Goal: Information Seeking & Learning: Learn about a topic

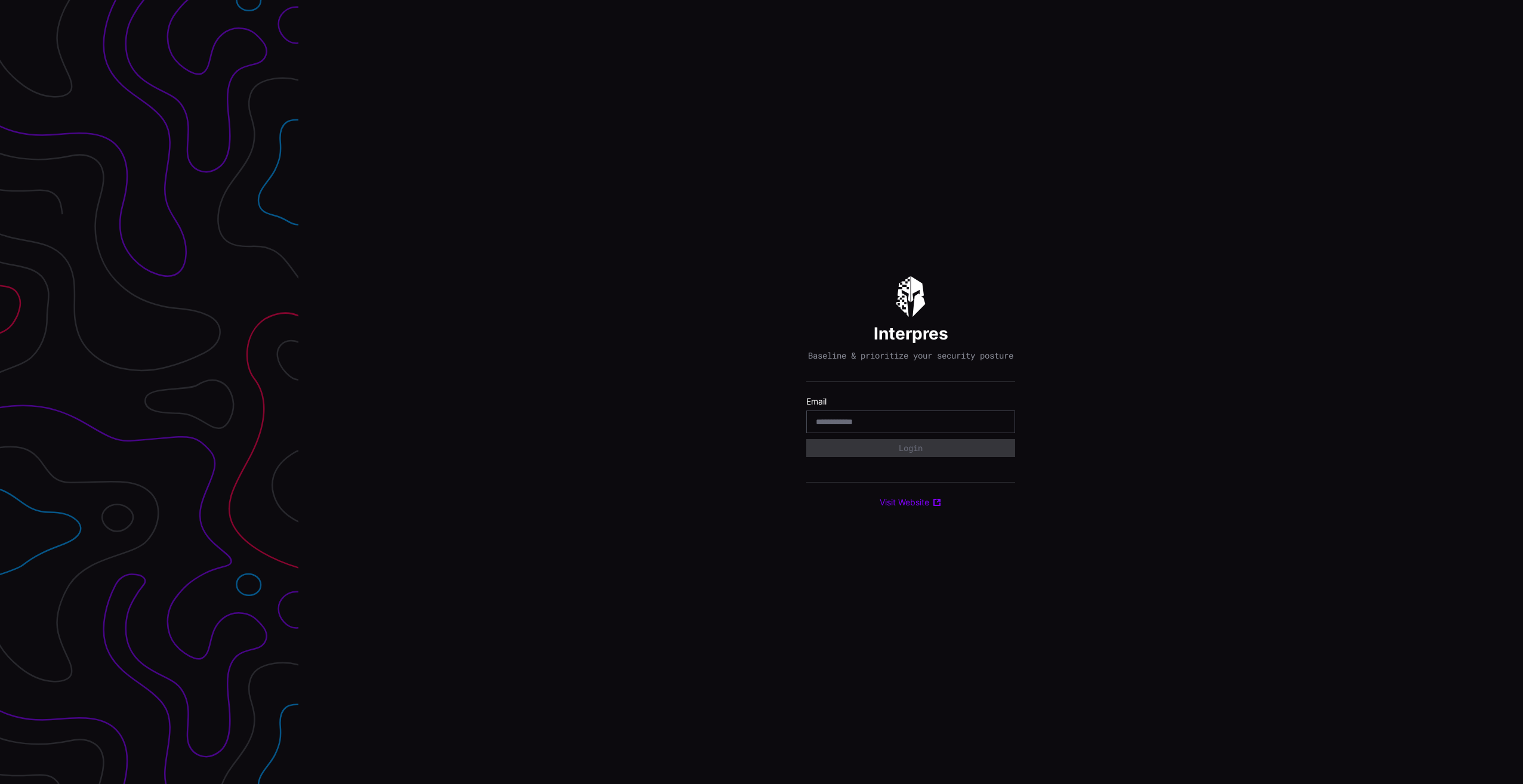
click at [889, 425] on input "email" at bounding box center [910, 422] width 190 height 11
type input "**********"
click at [884, 459] on div "Select Tenant" at bounding box center [905, 453] width 179 height 11
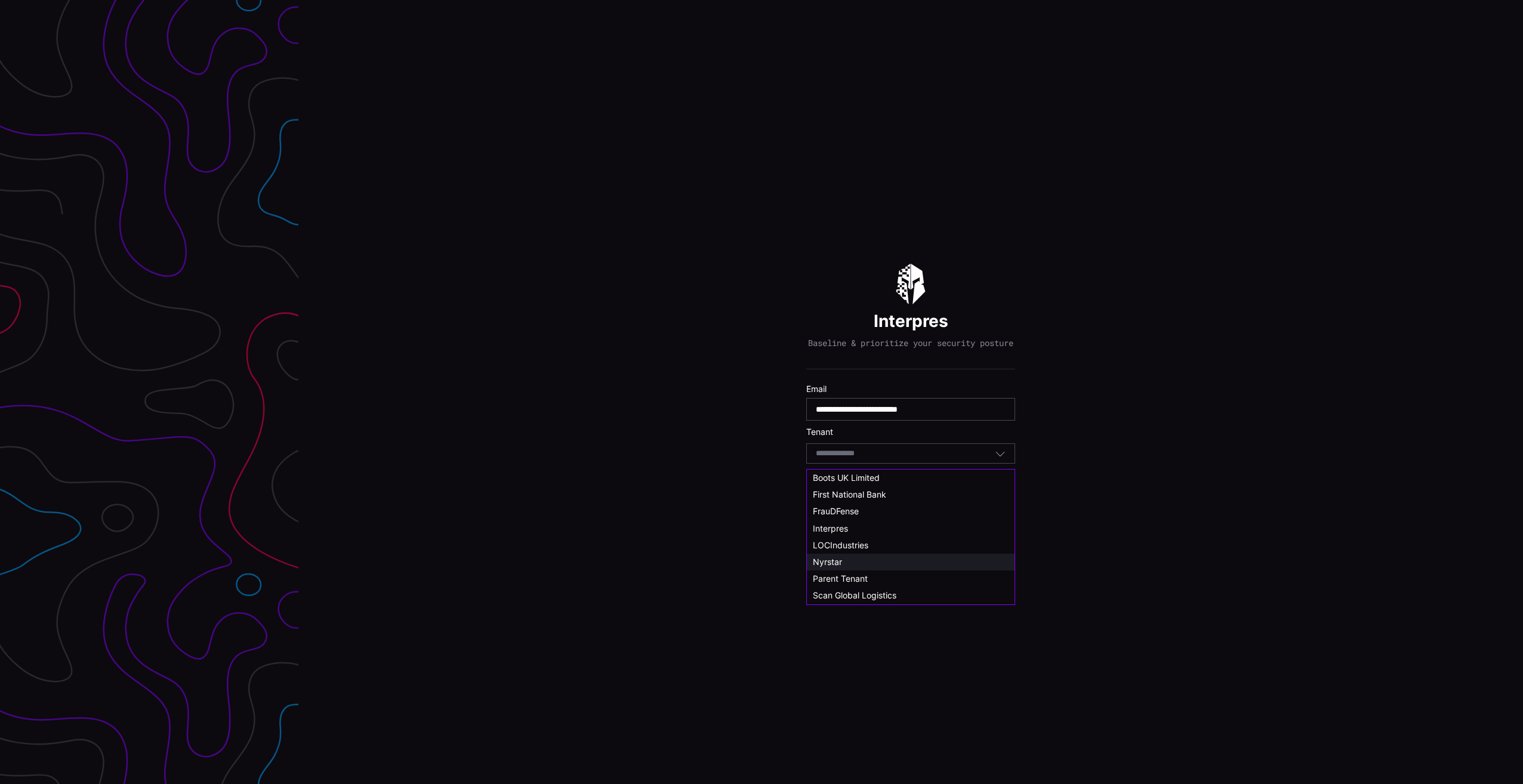
click at [851, 560] on div "Nyrstar" at bounding box center [910, 562] width 196 height 11
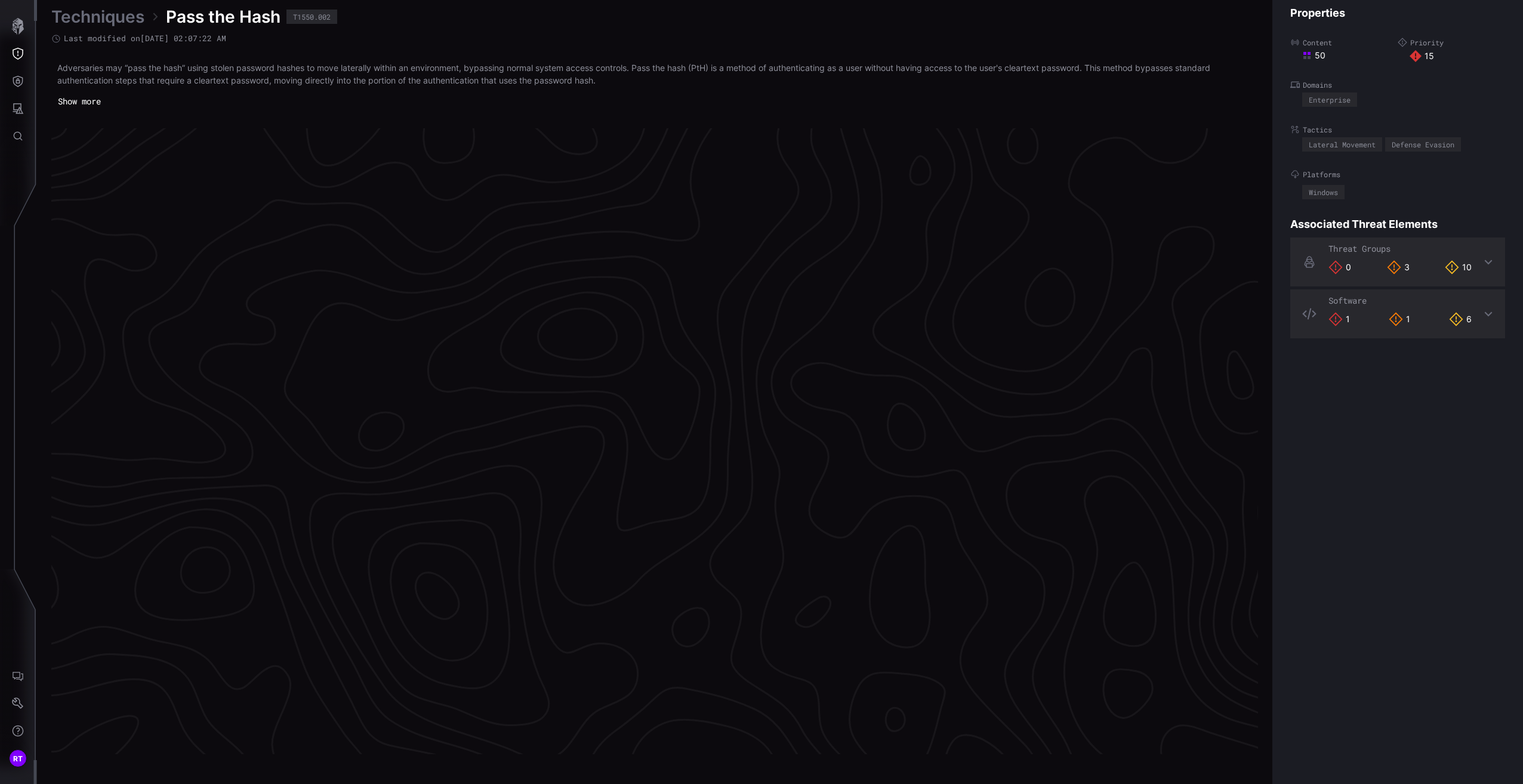
scroll to position [2377, 296]
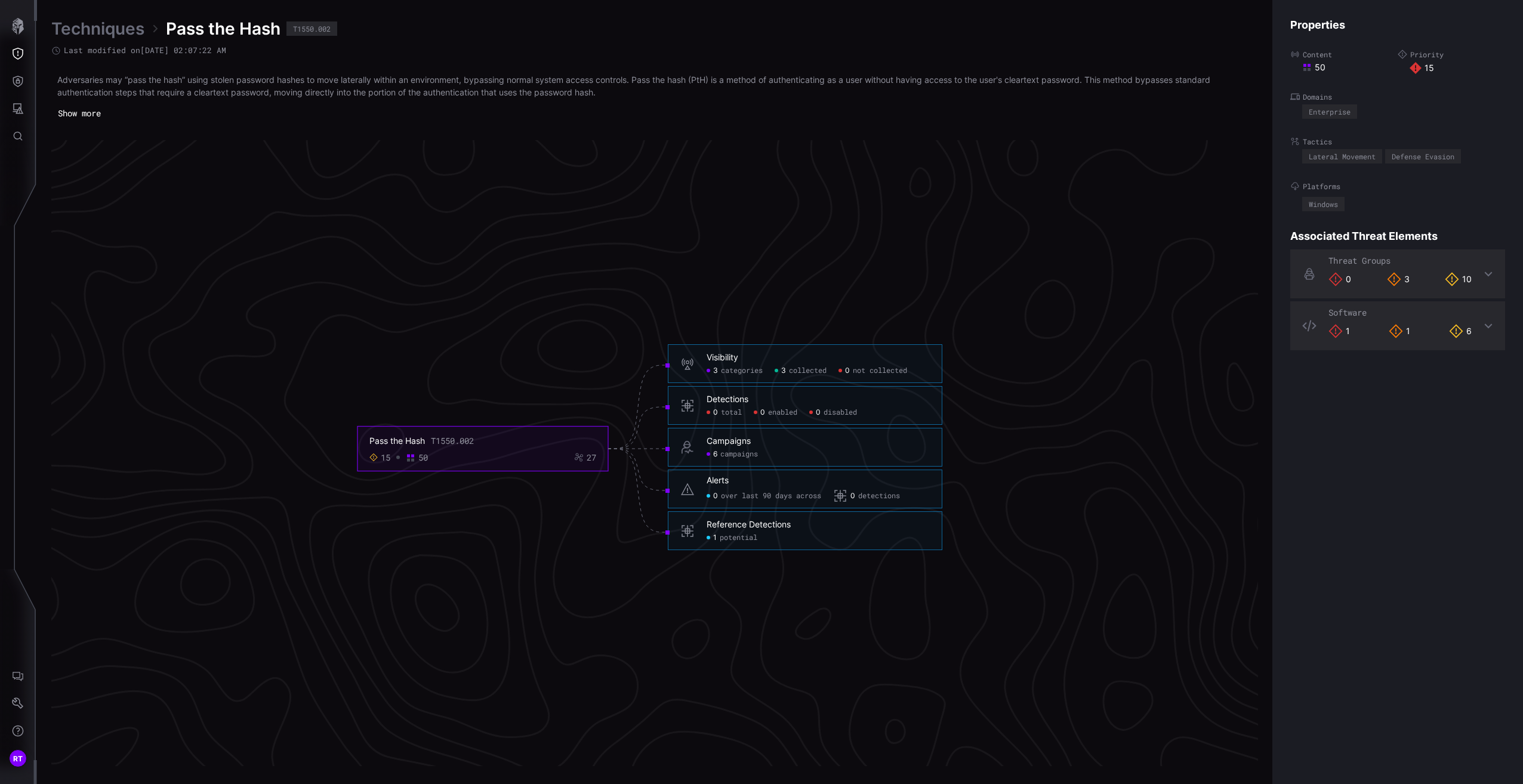
click at [116, 34] on link "Techniques" at bounding box center [97, 29] width 93 height 21
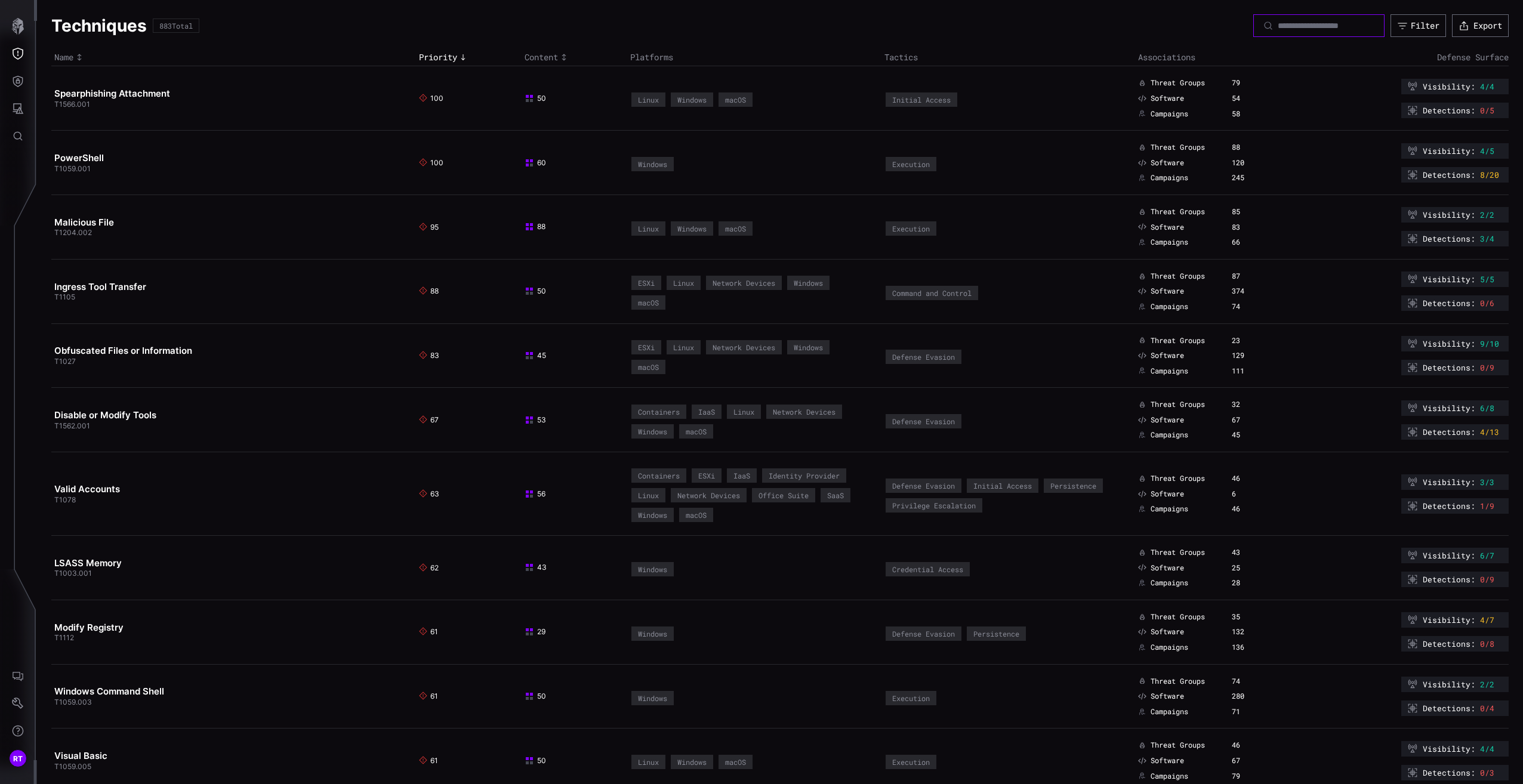
click at [1283, 26] on input at bounding box center [1319, 26] width 83 height 11
paste input "**********"
type input "**********"
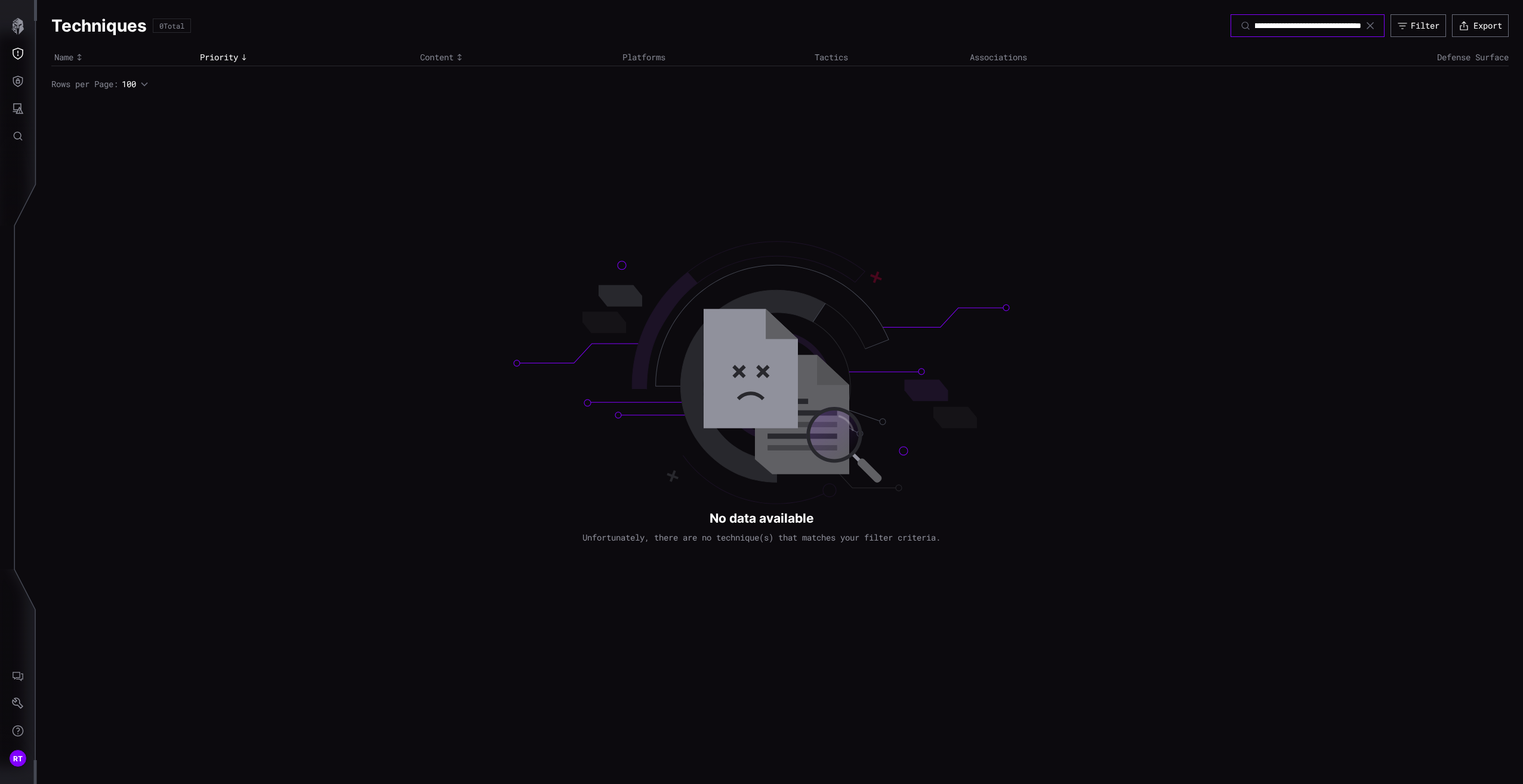
click at [1283, 26] on input "**********" at bounding box center [1308, 26] width 106 height 11
type input "*"
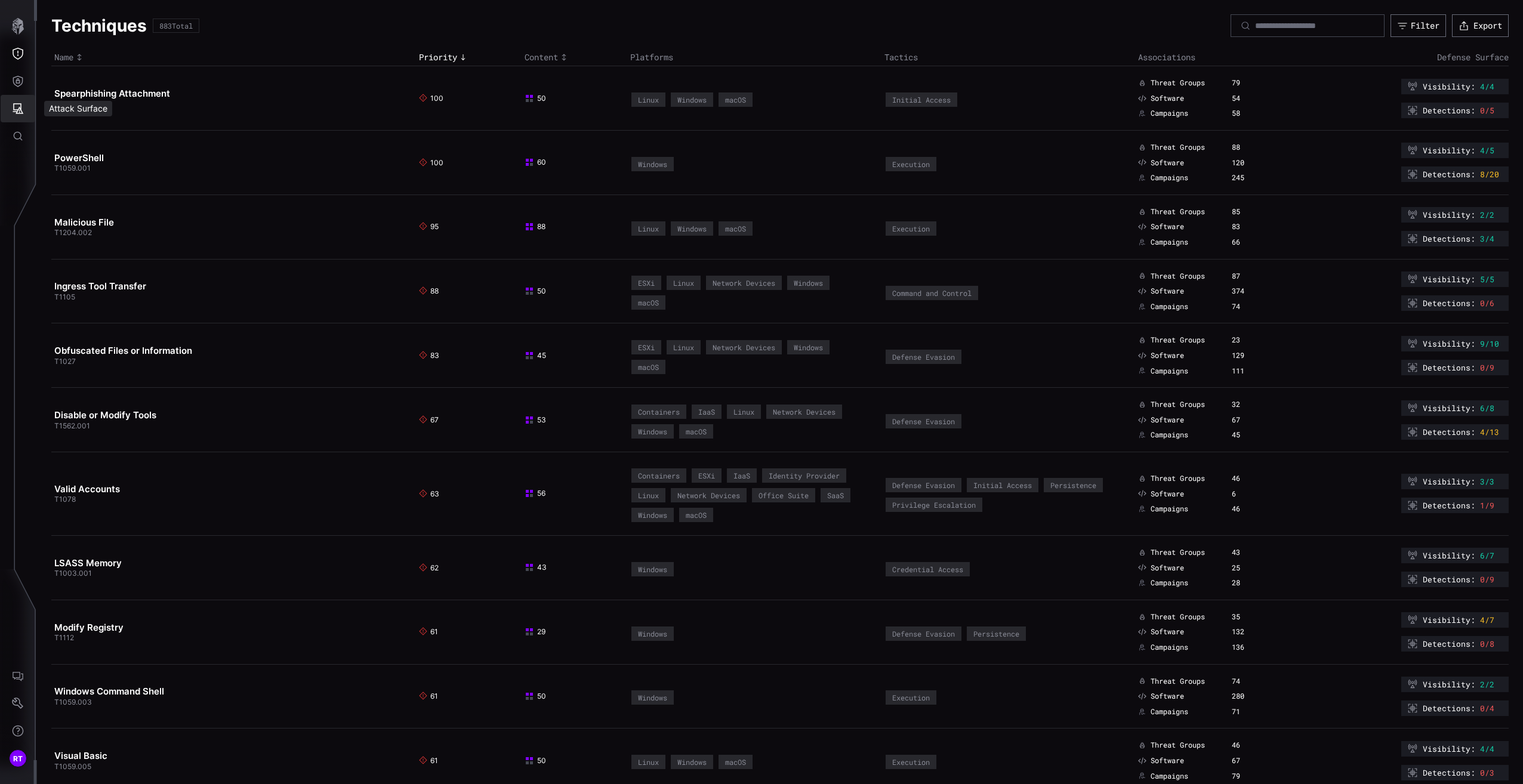
click at [18, 111] on icon "Attack Surface" at bounding box center [18, 108] width 11 height 11
click at [20, 77] on div at bounding box center [761, 392] width 1523 height 784
click at [1291, 26] on input at bounding box center [1308, 26] width 106 height 11
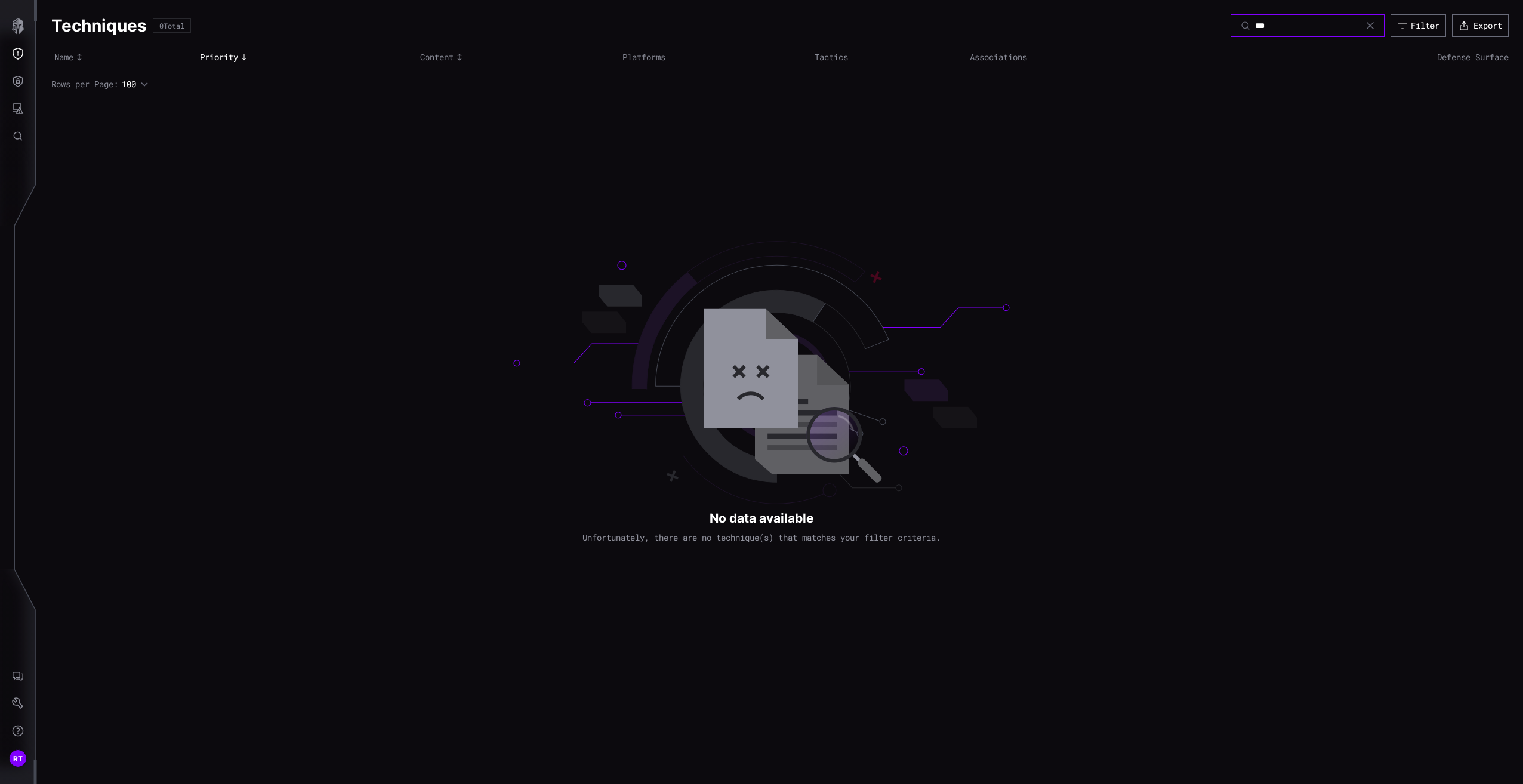
type input "***"
click at [436, 55] on span "Content" at bounding box center [437, 57] width 33 height 11
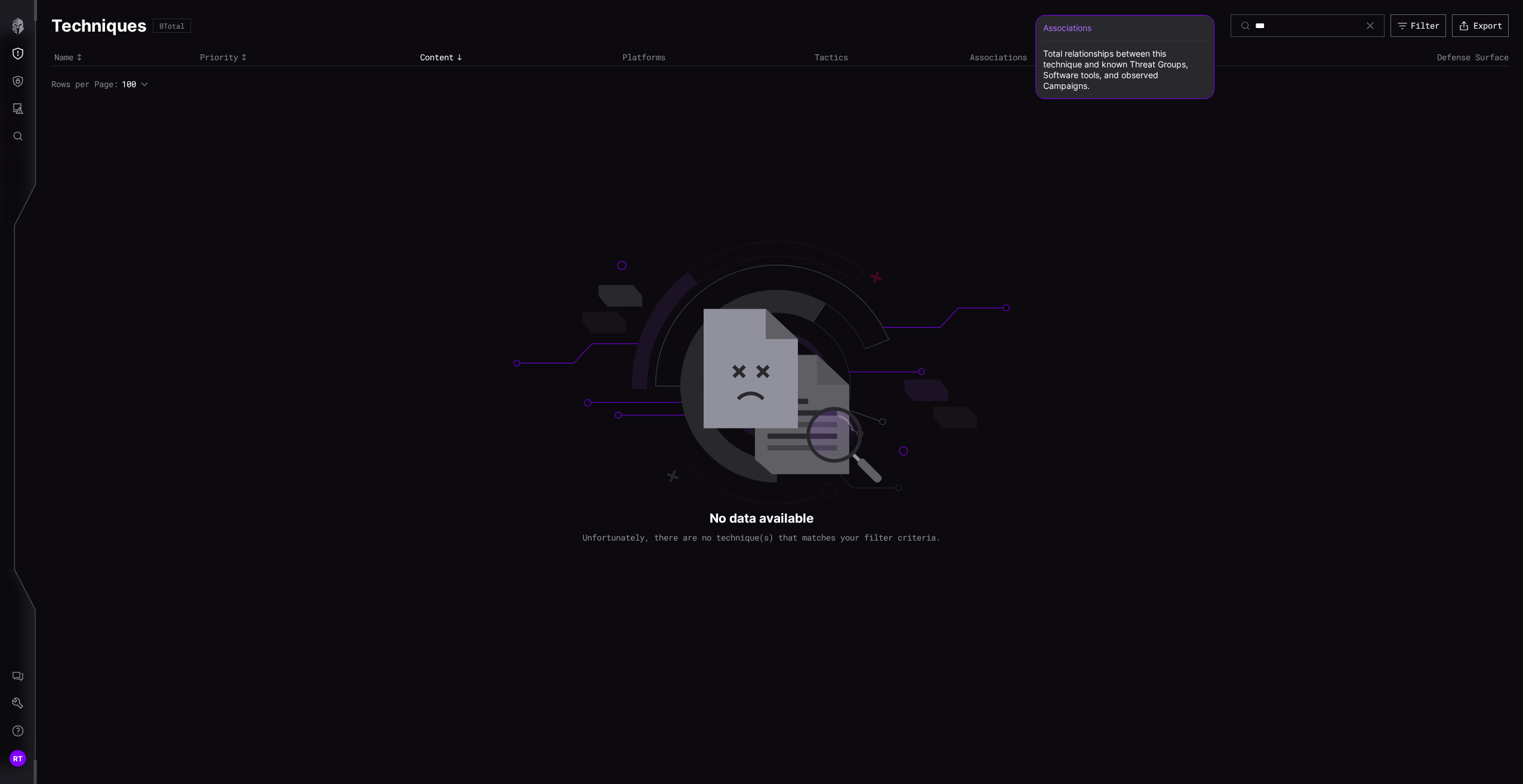
click at [996, 60] on span "Associations" at bounding box center [998, 57] width 57 height 12
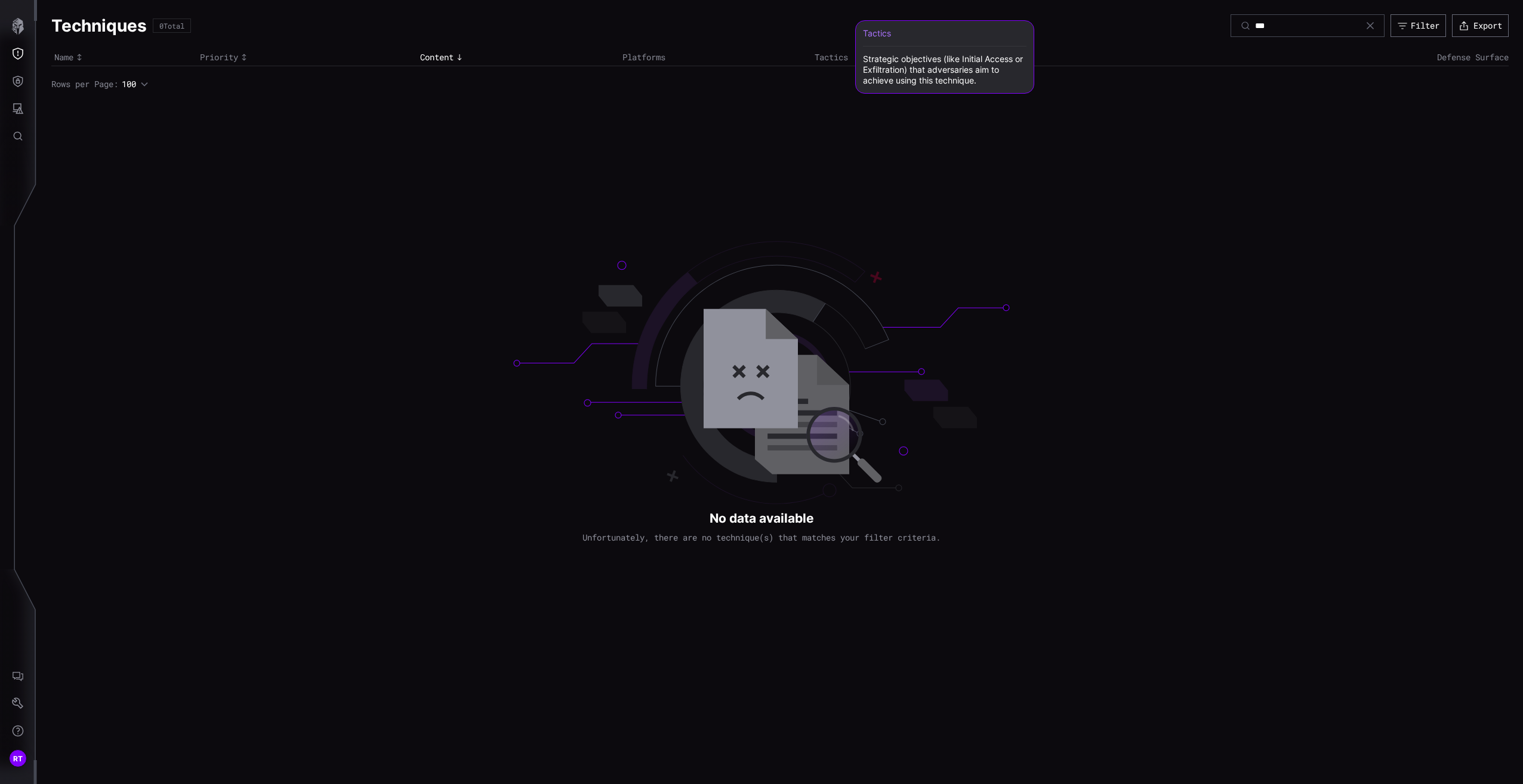
click at [817, 59] on span "Tactics" at bounding box center [831, 57] width 33 height 12
click at [1365, 26] on icon at bounding box center [1370, 26] width 10 height 10
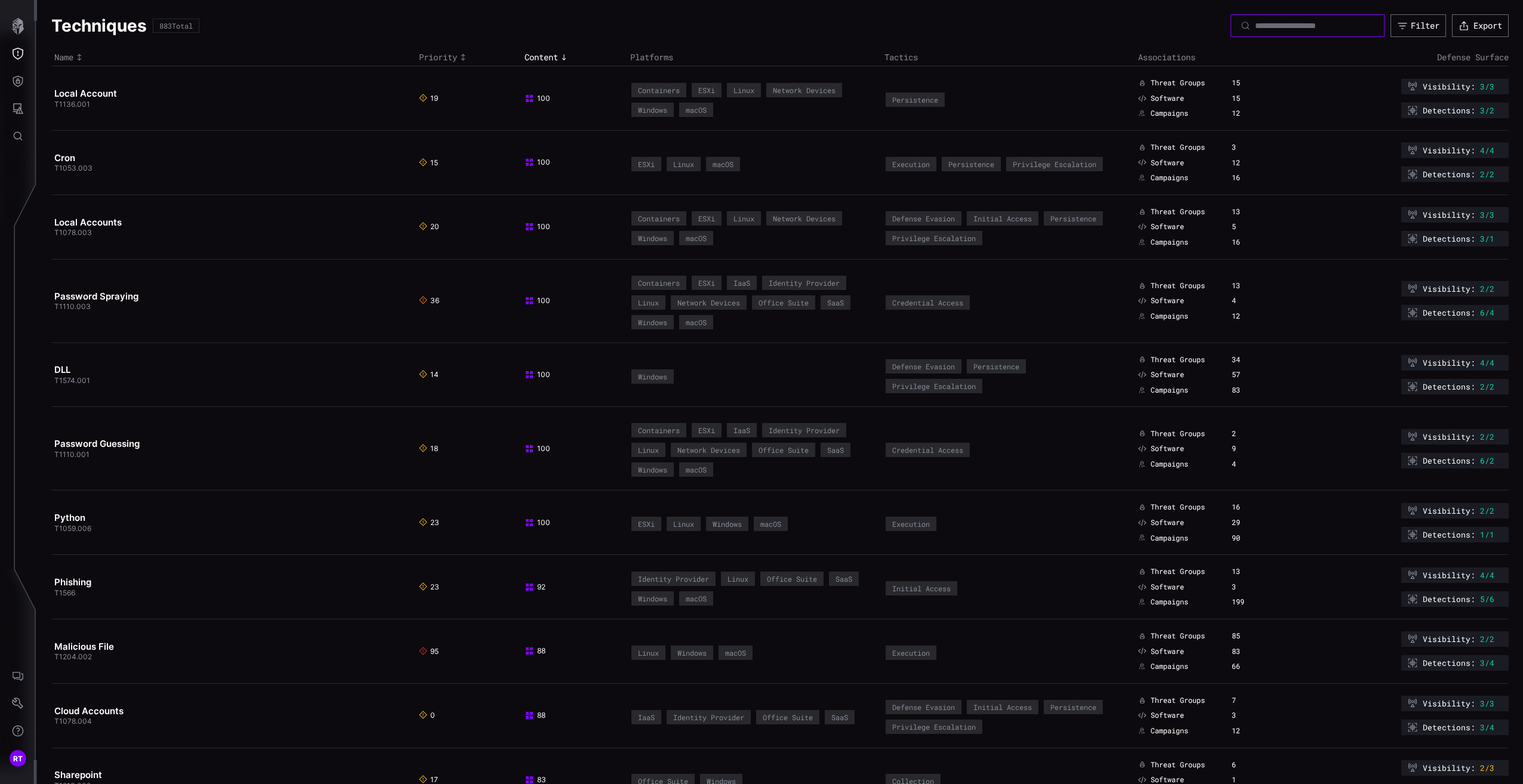
click at [1289, 27] on input at bounding box center [1308, 26] width 106 height 11
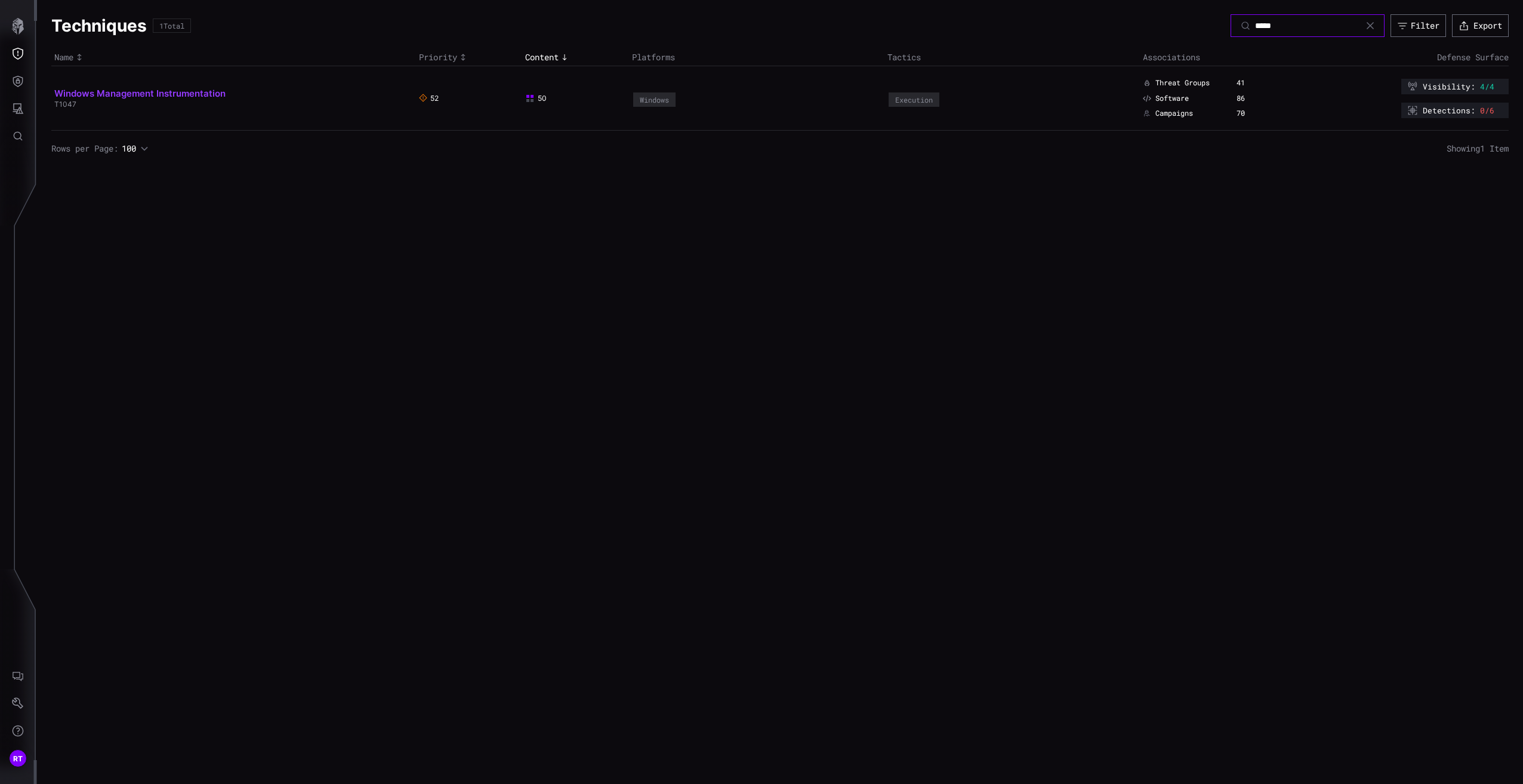
type input "*****"
click at [192, 93] on link "Windows Management Instrumentation" at bounding box center [140, 93] width 171 height 12
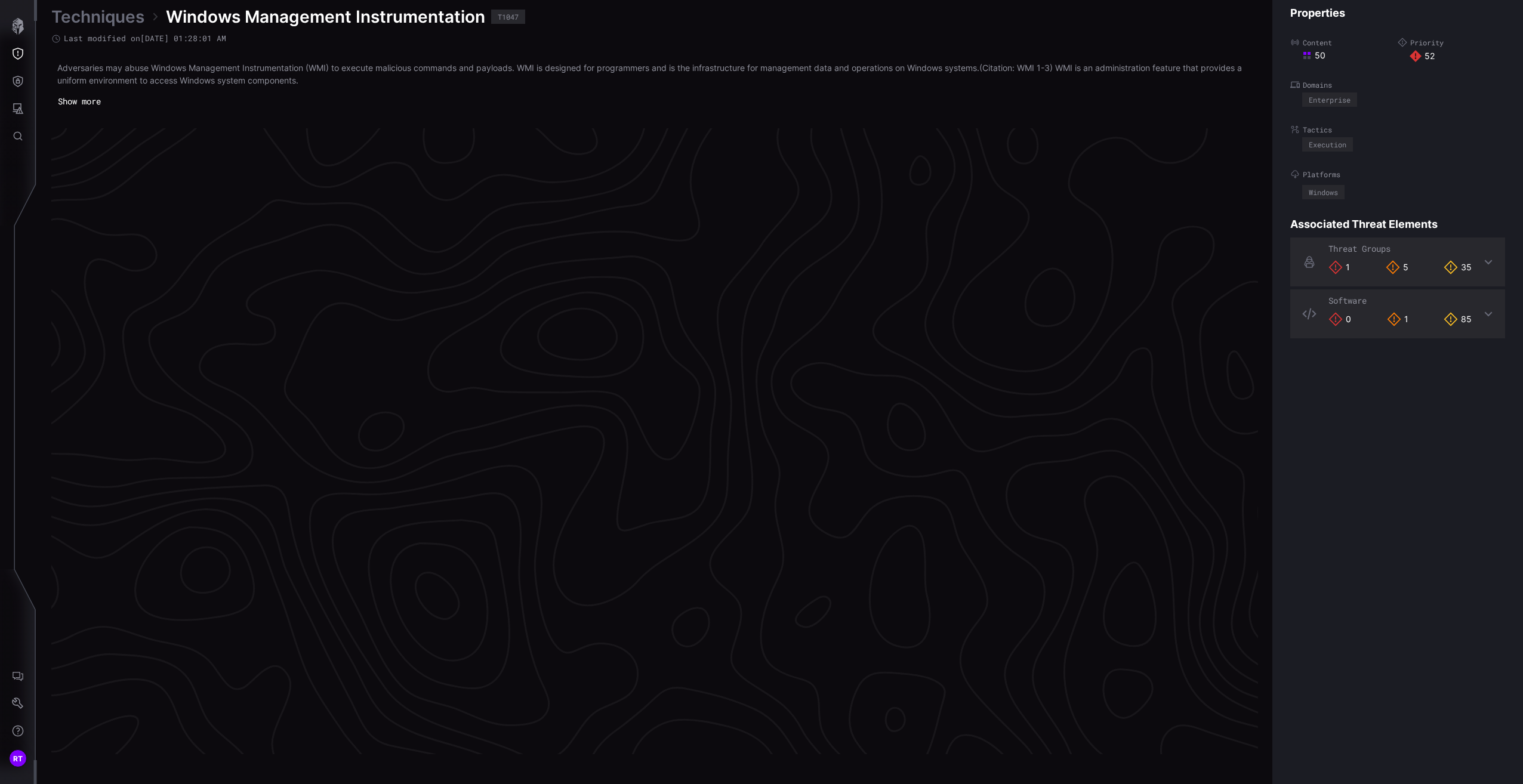
scroll to position [2377, 296]
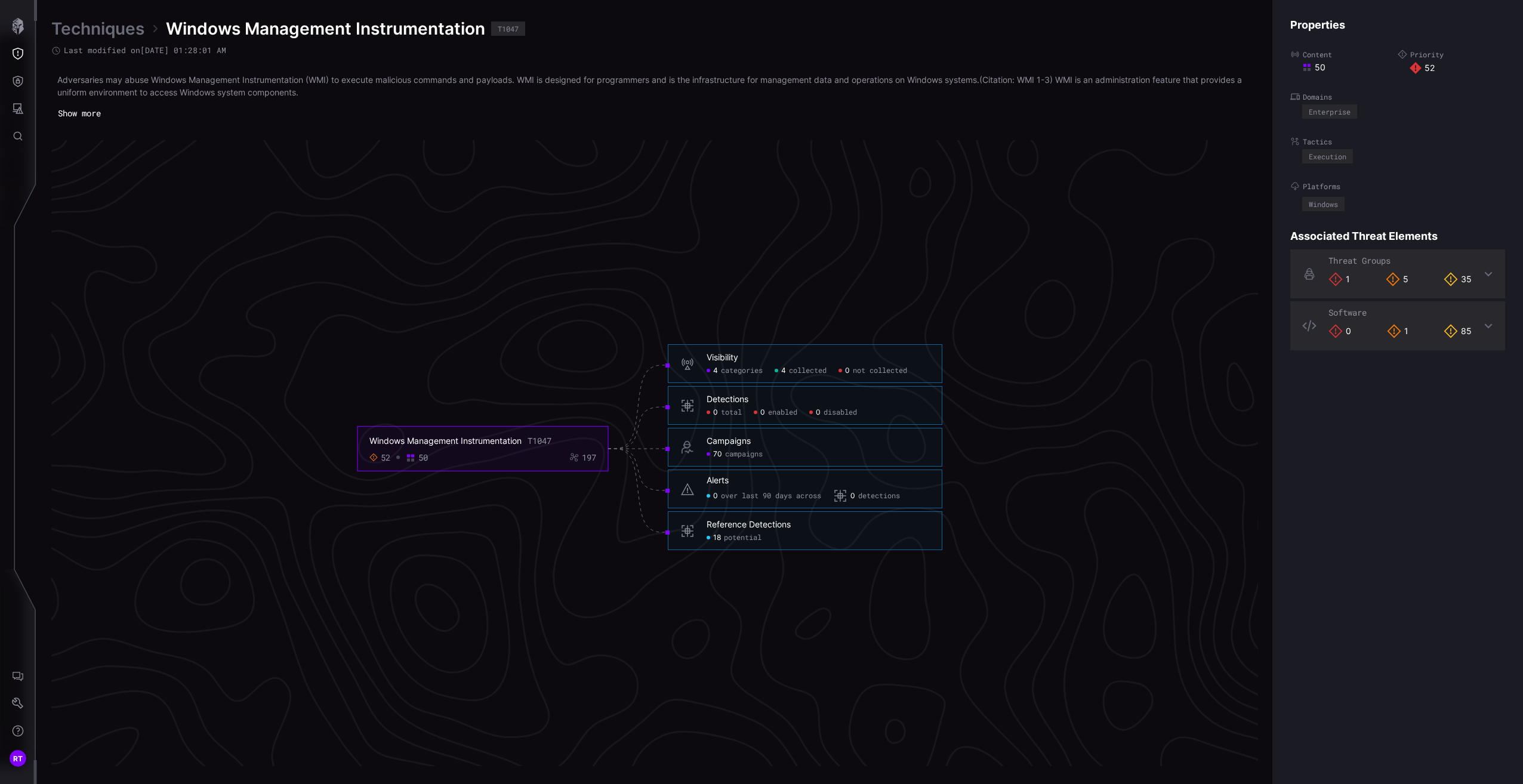
click at [740, 537] on span "potential" at bounding box center [743, 538] width 38 height 10
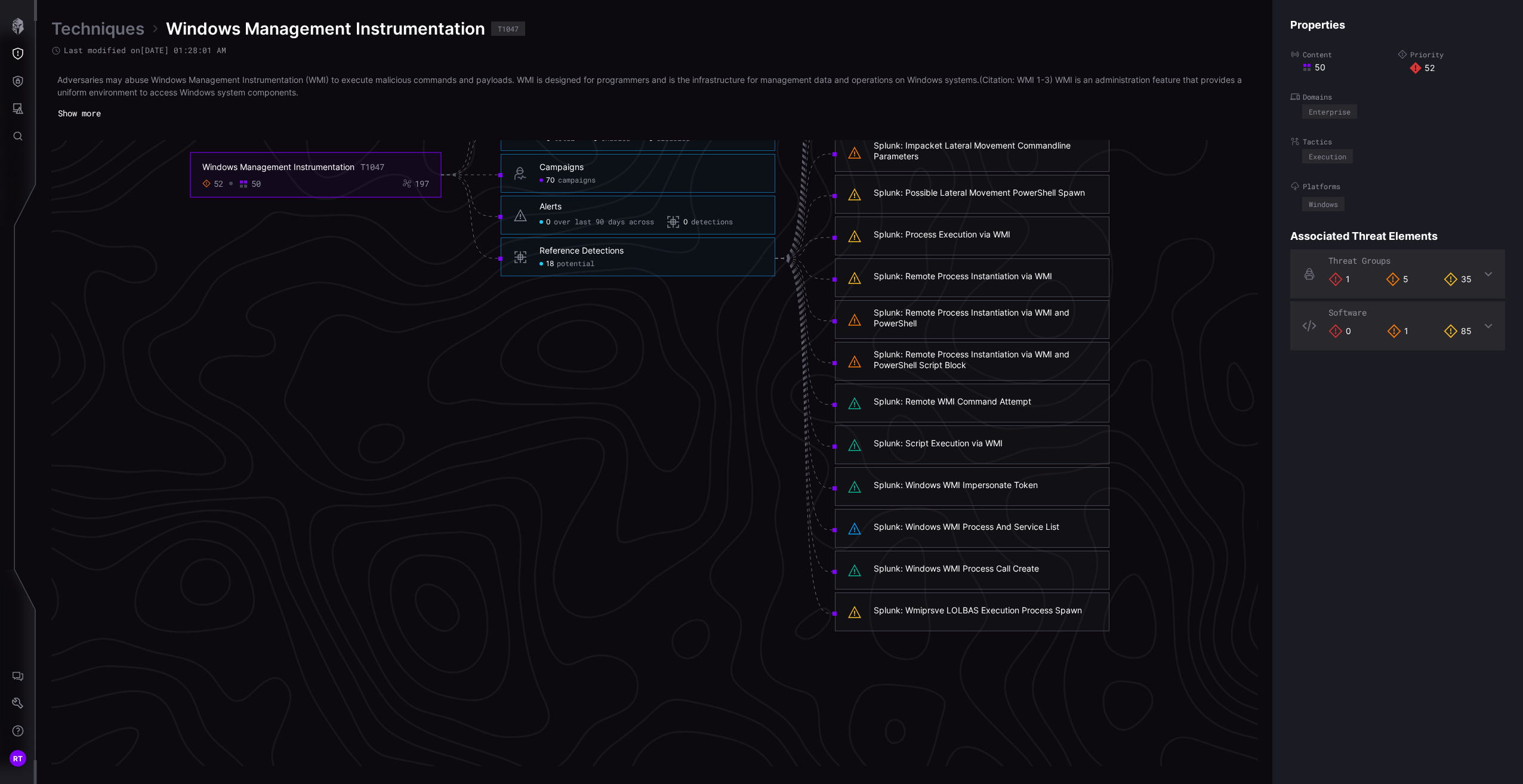
scroll to position [2615, 296]
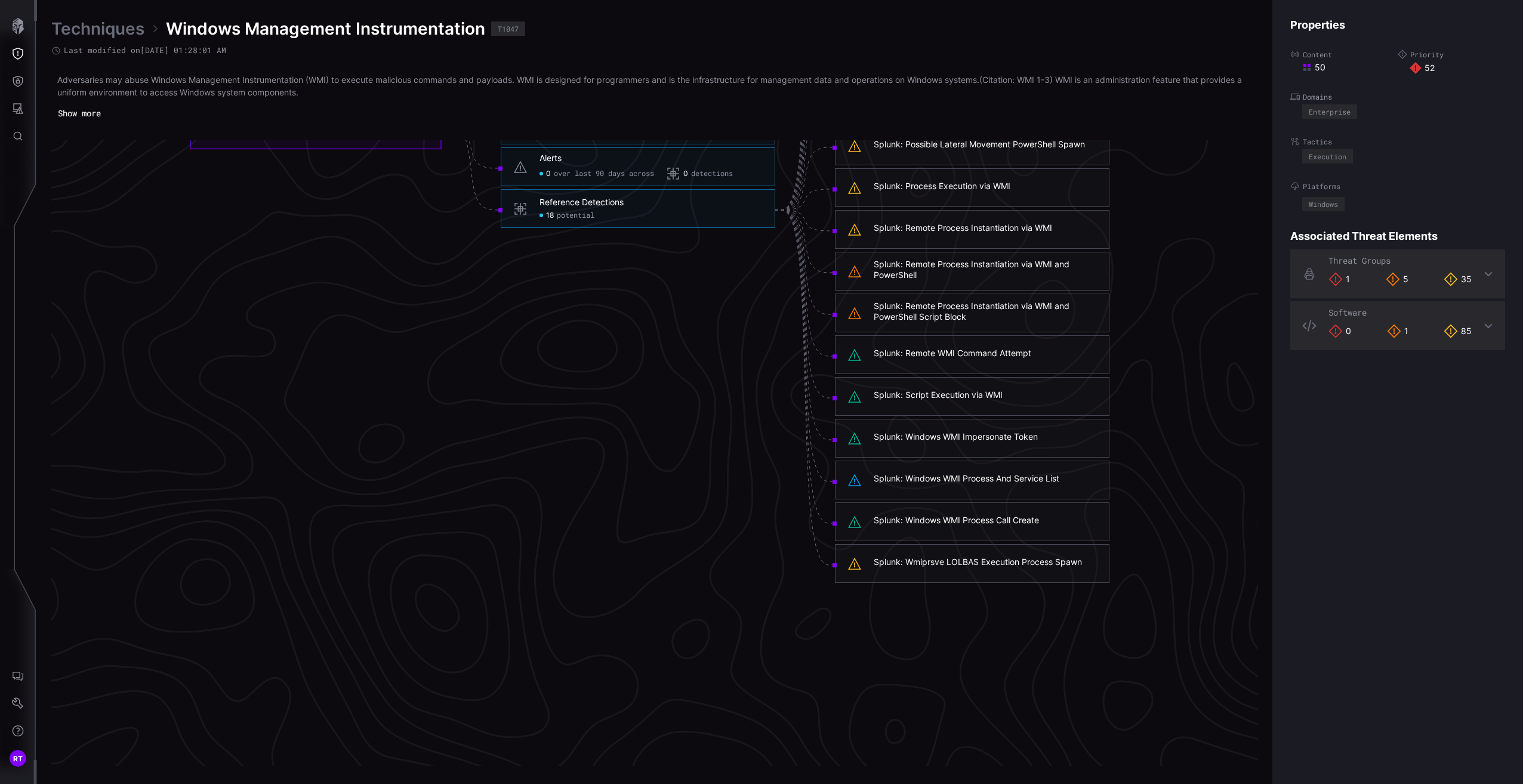
click at [1031, 557] on div "Splunk: Wmiprsve LOLBAS Execution Process Spawn" at bounding box center [977, 562] width 208 height 11
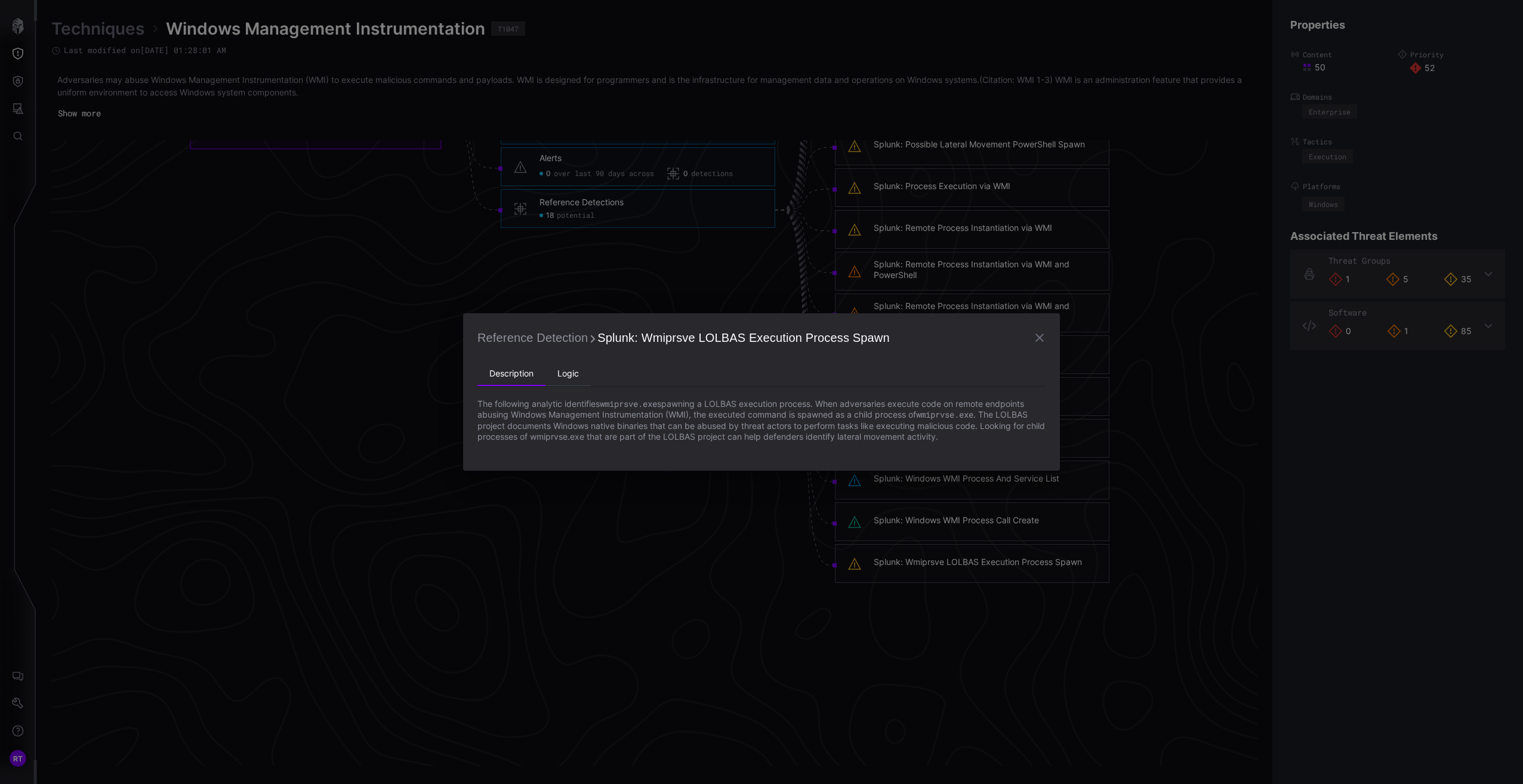
click at [575, 369] on li "Logic" at bounding box center [568, 374] width 45 height 24
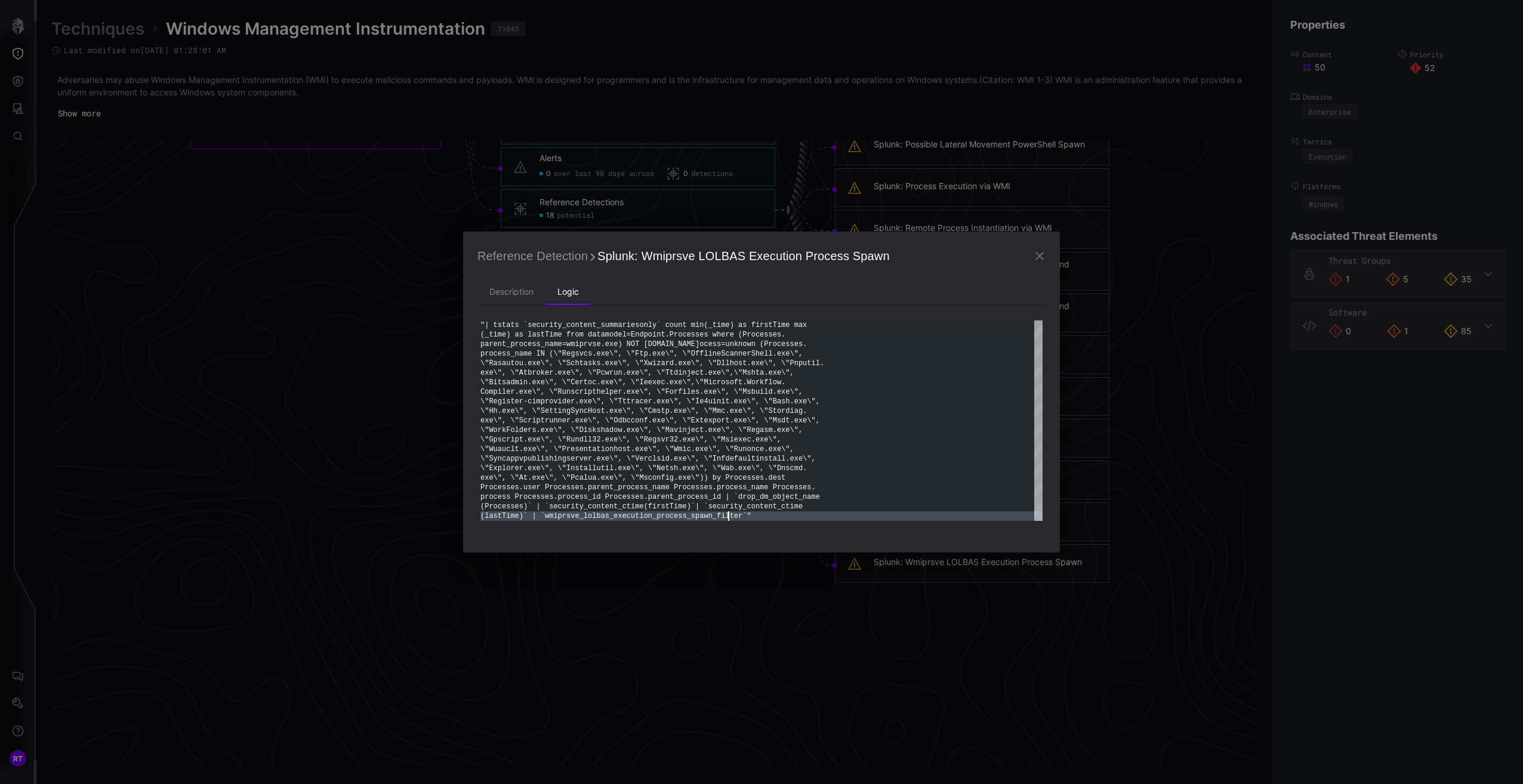
scroll to position [0, 0]
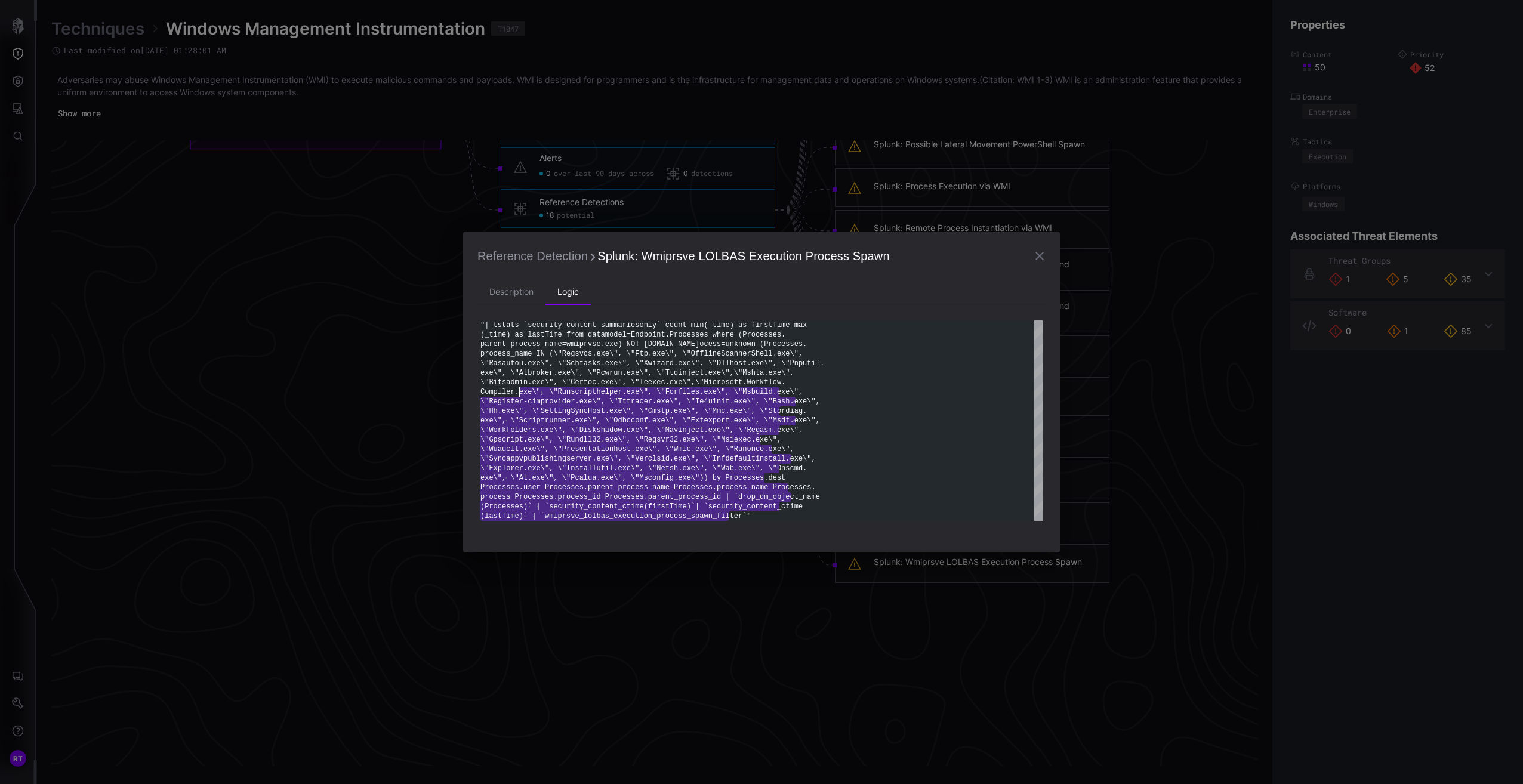
type textarea "**********"
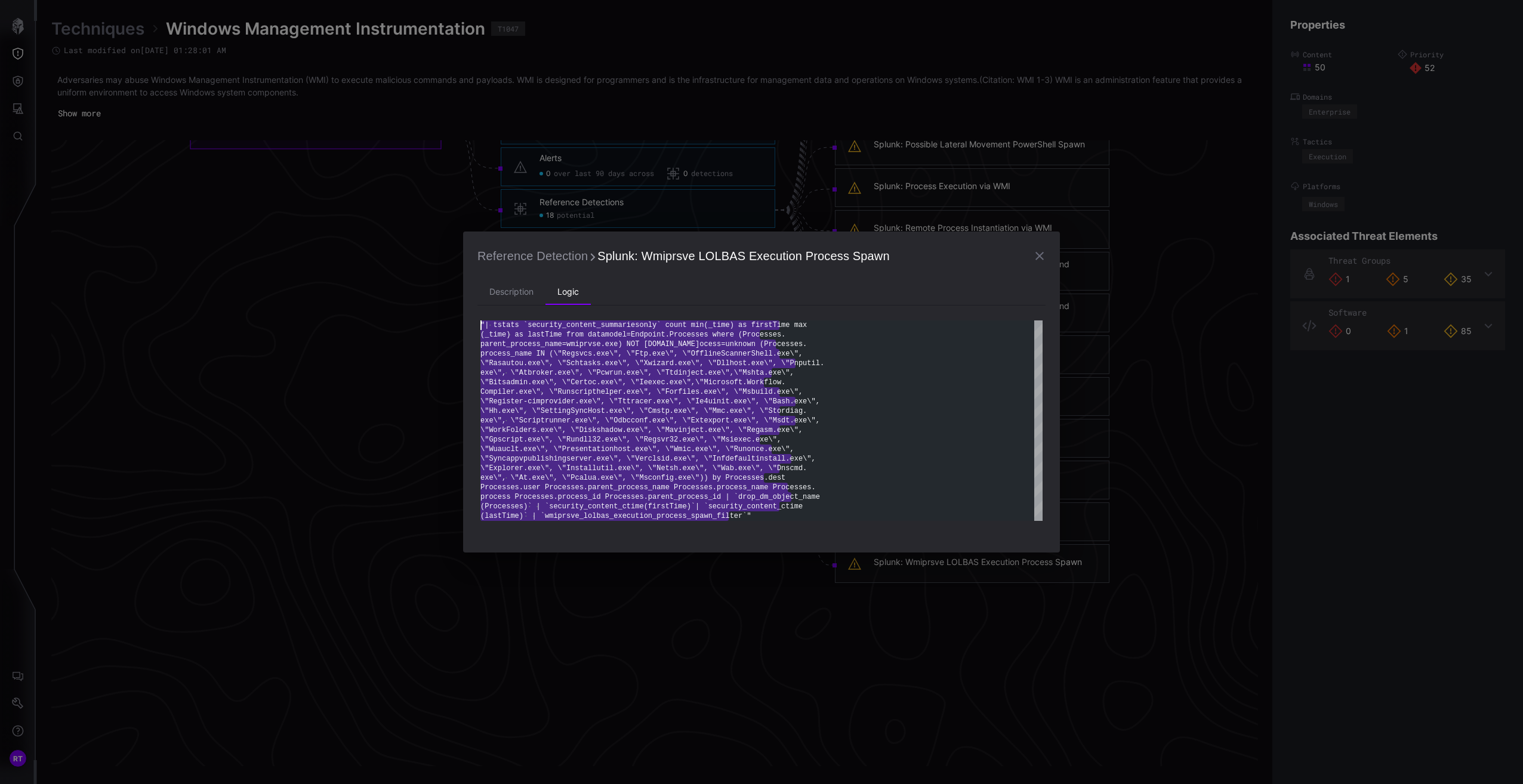
drag, startPoint x: 735, startPoint y: 520, endPoint x: 485, endPoint y: 328, distance: 315.2
click at [480, 322] on div ""| tstats `security_content_summariesonly` count m in(_time) as firstTime max (…" at bounding box center [761, 420] width 562 height 201
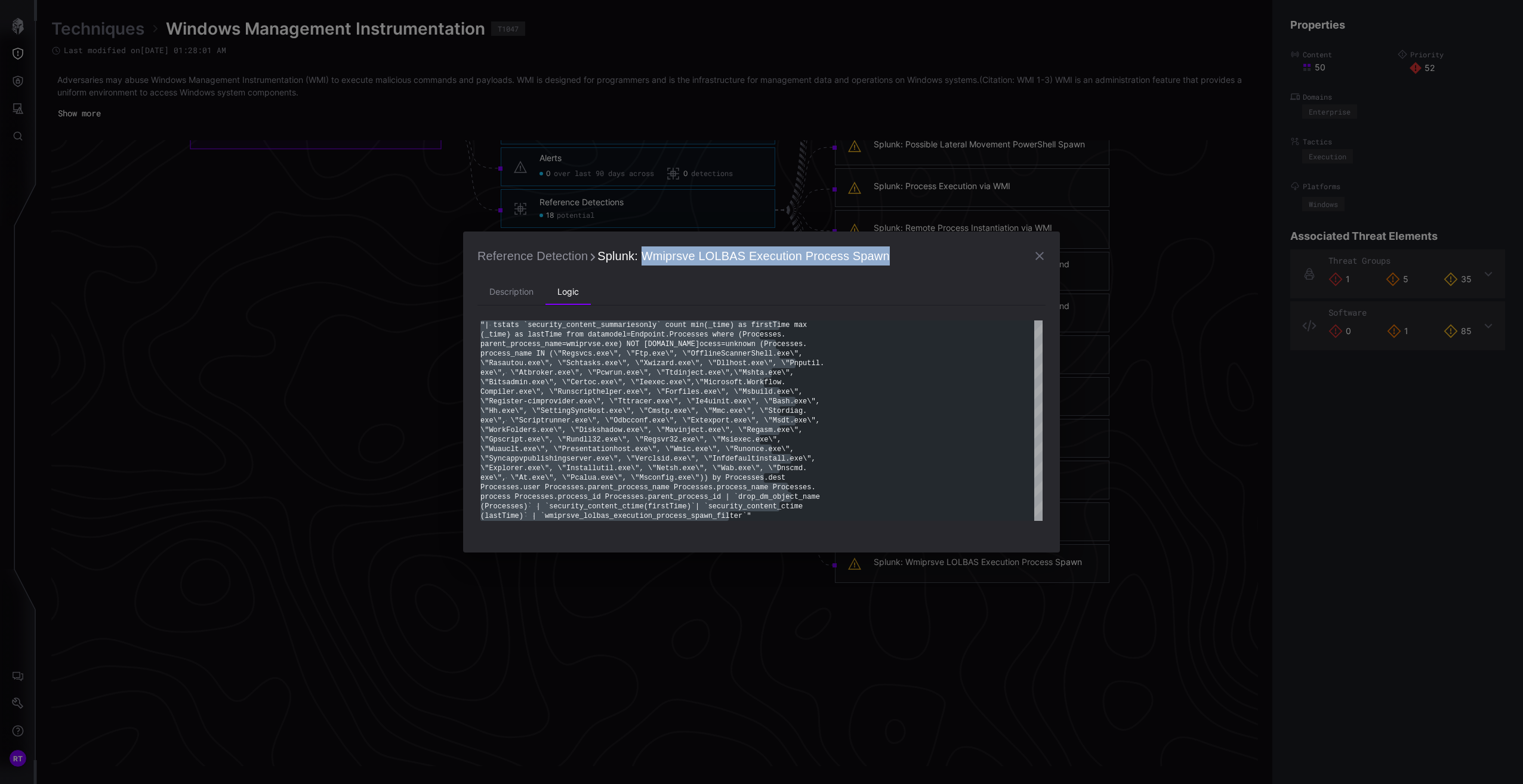
drag, startPoint x: 887, startPoint y: 256, endPoint x: 641, endPoint y: 260, distance: 246.0
click at [641, 260] on h2 "Reference Detection Splunk: Wmiprsve LOLBAS Execution Process Spawn" at bounding box center [761, 256] width 568 height 21
copy span "Wmiprsve LOLBAS Execution Process Spawn"
click at [504, 294] on li "Description" at bounding box center [511, 292] width 68 height 24
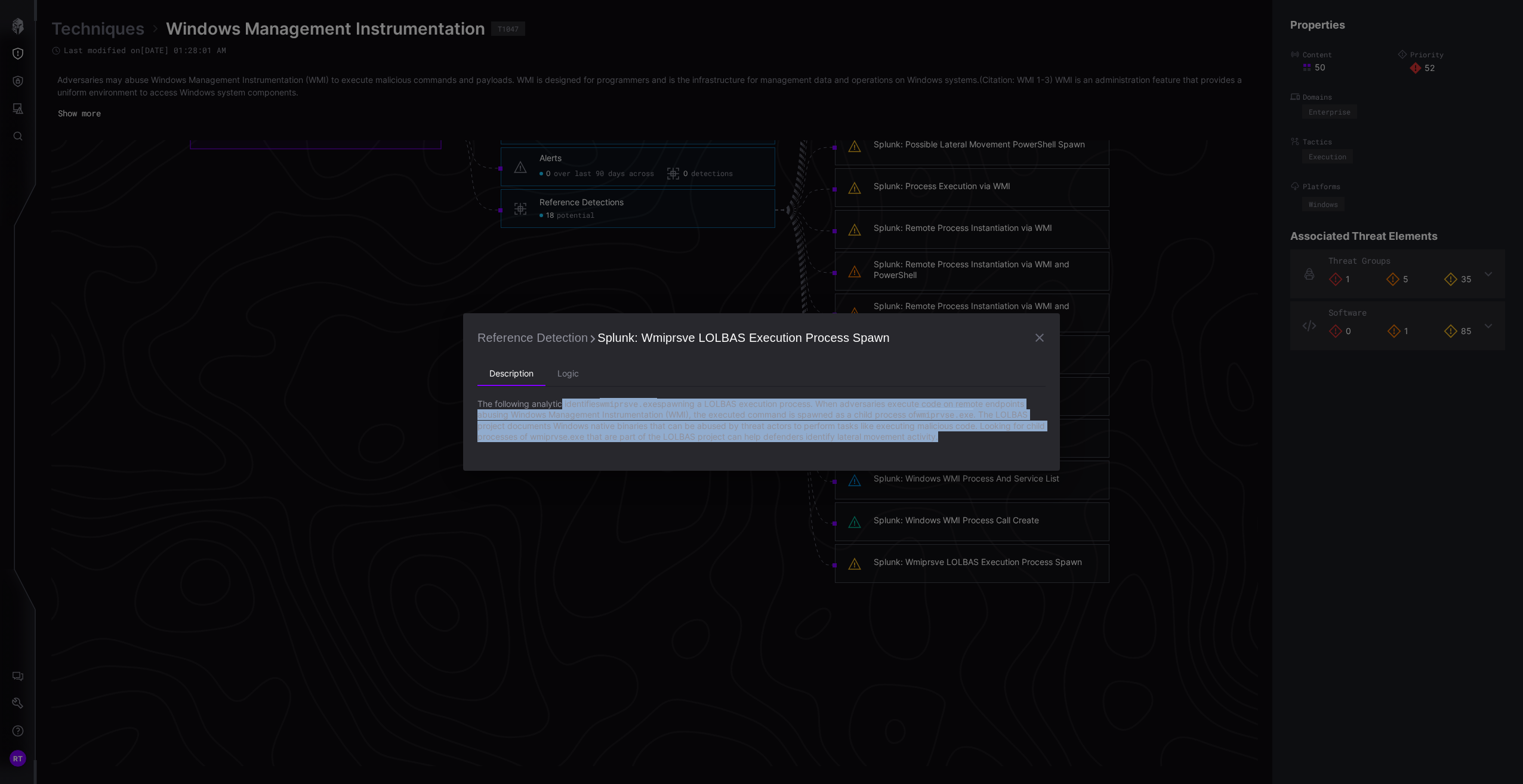
drag, startPoint x: 966, startPoint y: 439, endPoint x: 564, endPoint y: 403, distance: 403.6
click at [564, 403] on p "The following analytic identifies wmiprsve.exe spawning a LOLBAS execution proc…" at bounding box center [761, 420] width 568 height 44
copy p "identifies wmiprsve.exe spawning a LOLBAS execution process. When adversaries e…"
click at [1039, 337] on icon "button" at bounding box center [1039, 338] width 14 height 14
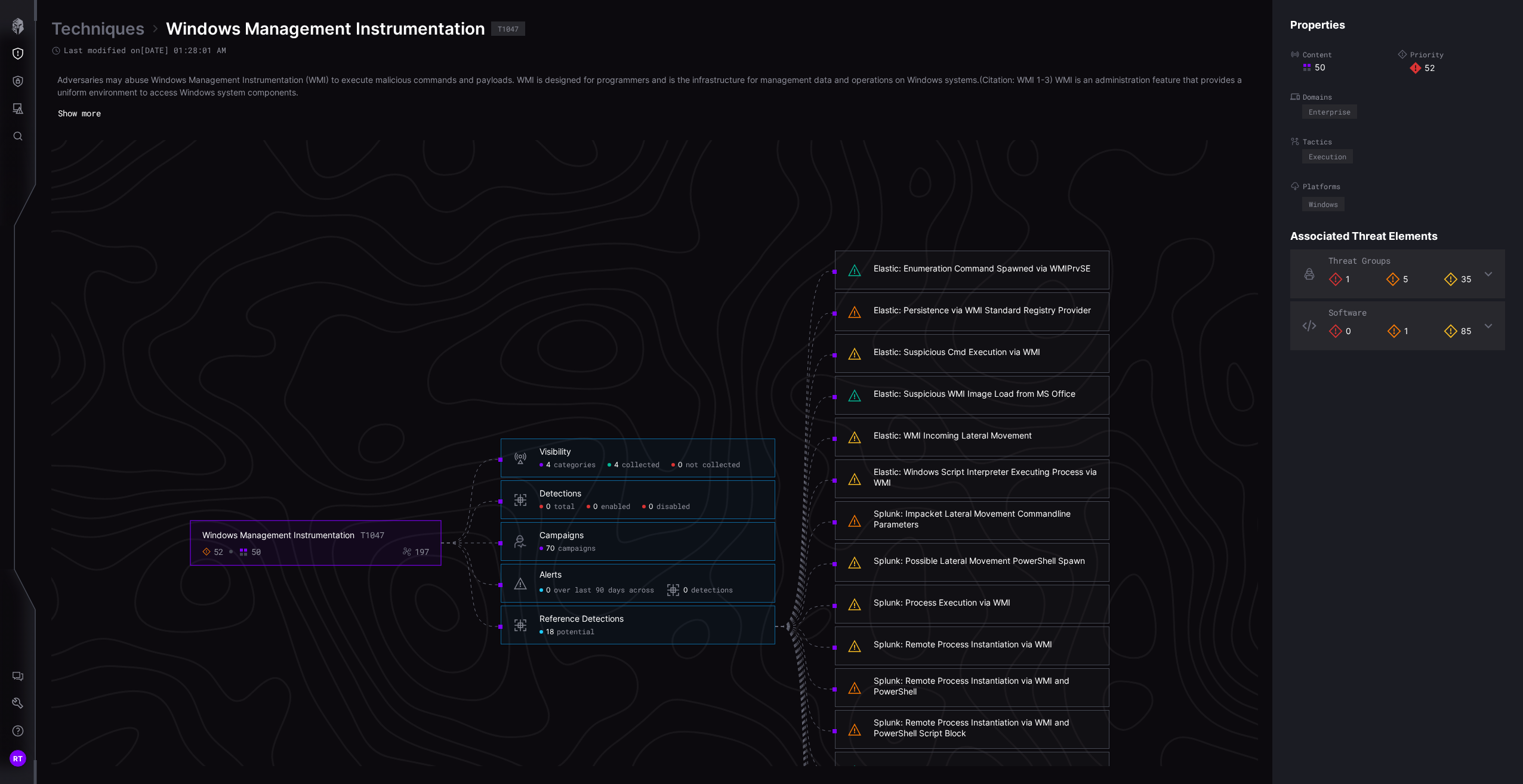
scroll to position [2019, 296]
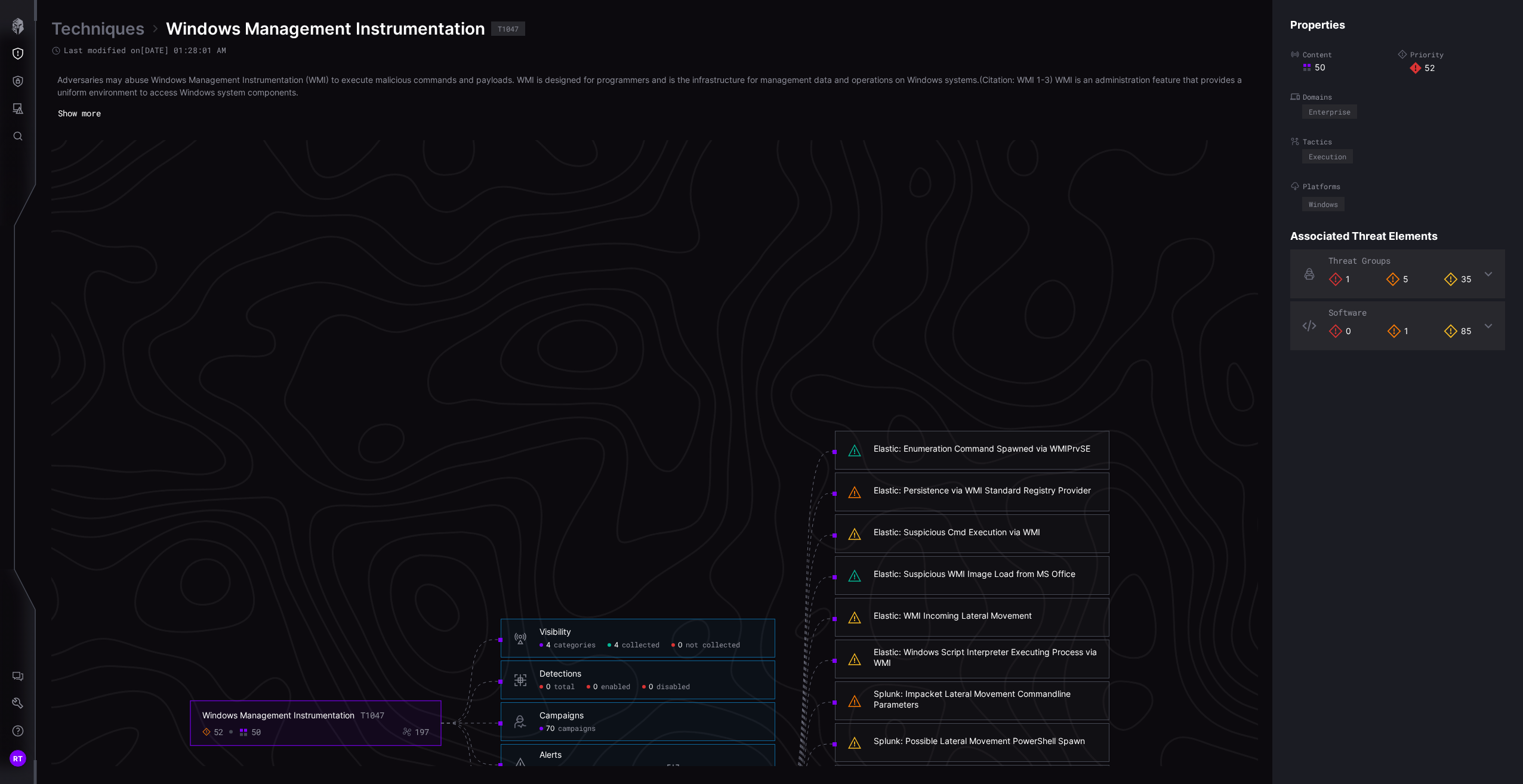
click at [999, 529] on div "Elastic: Suspicious Cmd Execution via WMI" at bounding box center [957, 531] width 167 height 11
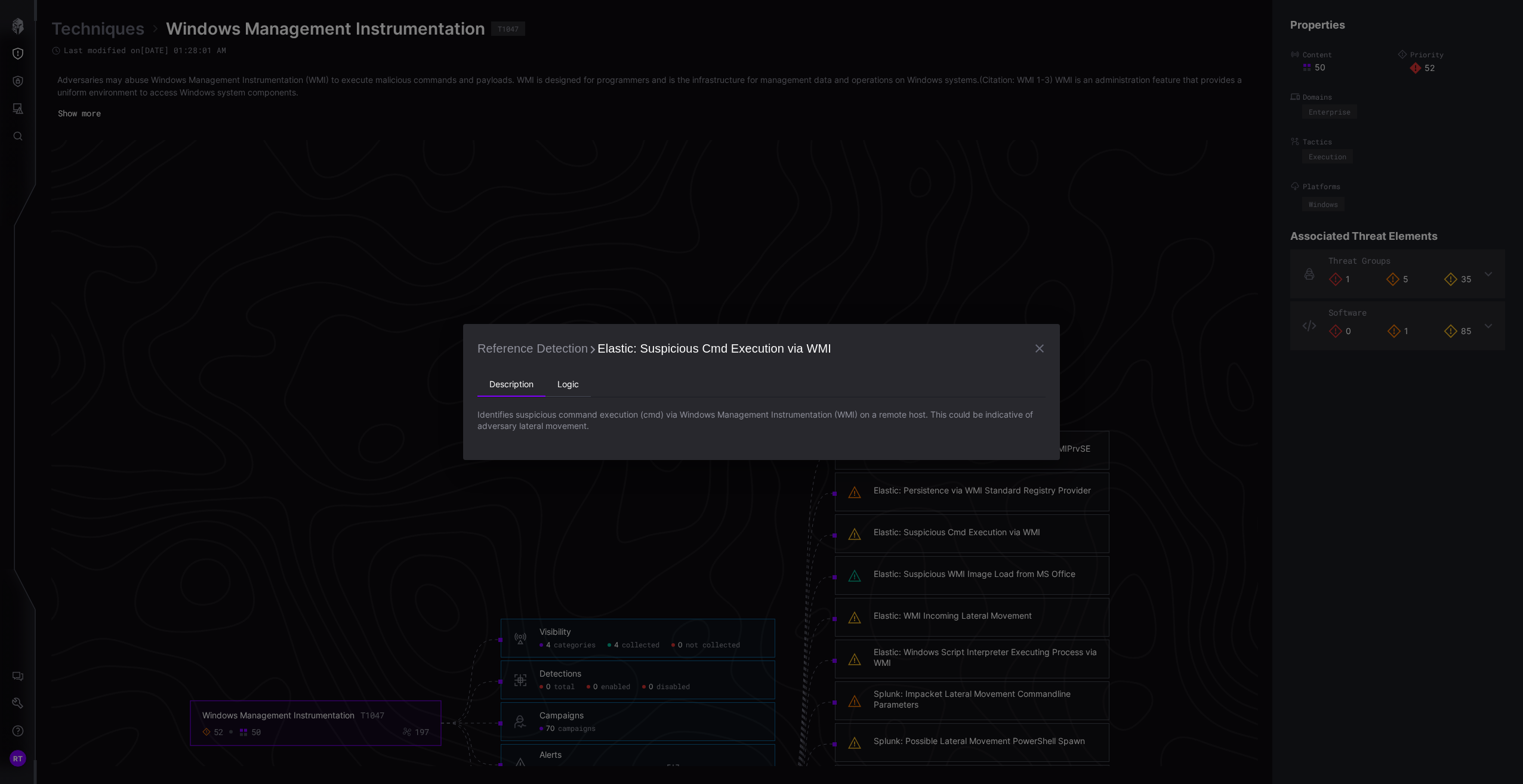
click at [574, 382] on li "Logic" at bounding box center [568, 385] width 45 height 24
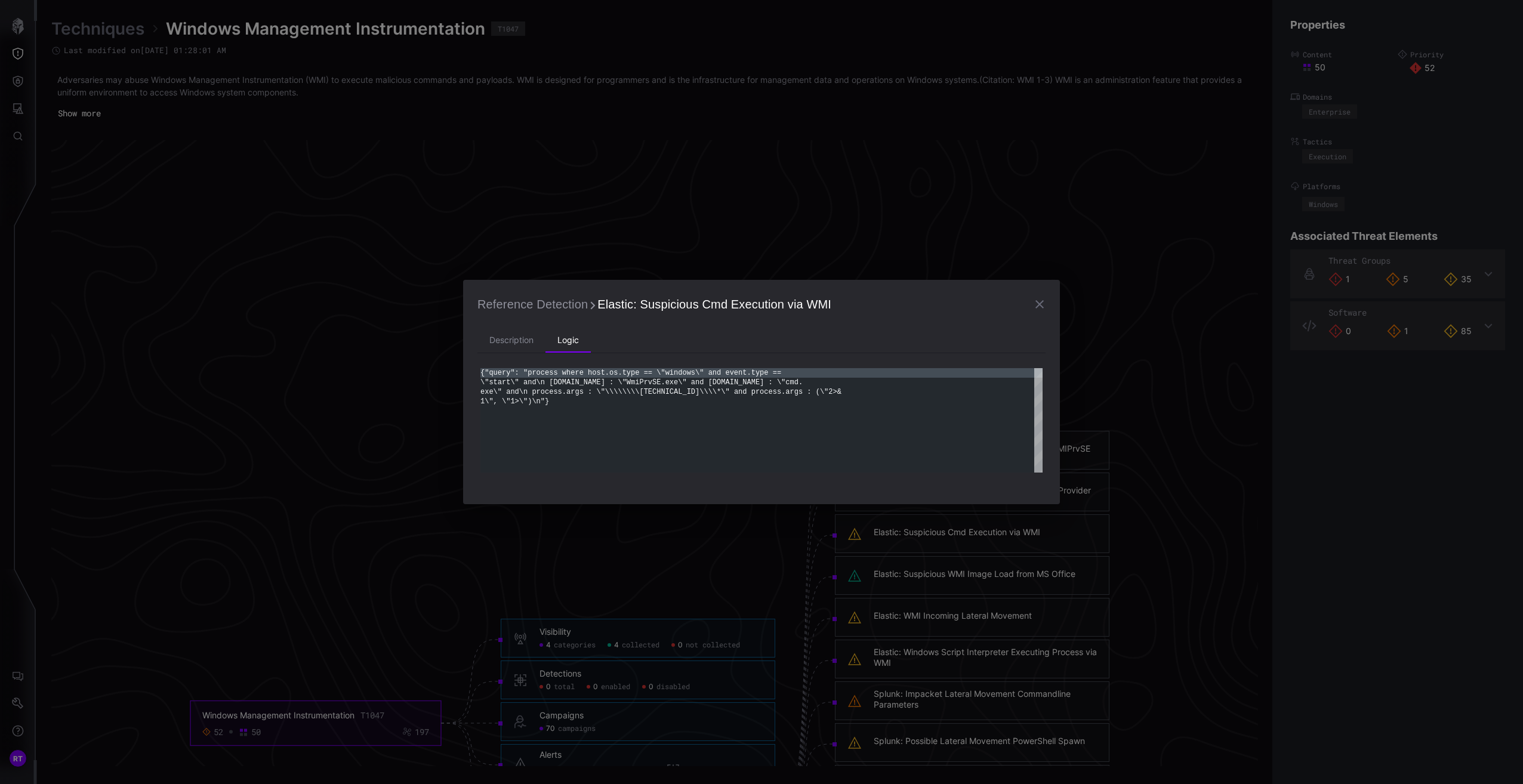
scroll to position [0, 0]
drag, startPoint x: 552, startPoint y: 401, endPoint x: 471, endPoint y: 370, distance: 86.7
click at [480, 370] on div "{"query": "process where host.os.type == \"windows \" and event.type == \"start…" at bounding box center [761, 420] width 562 height 105
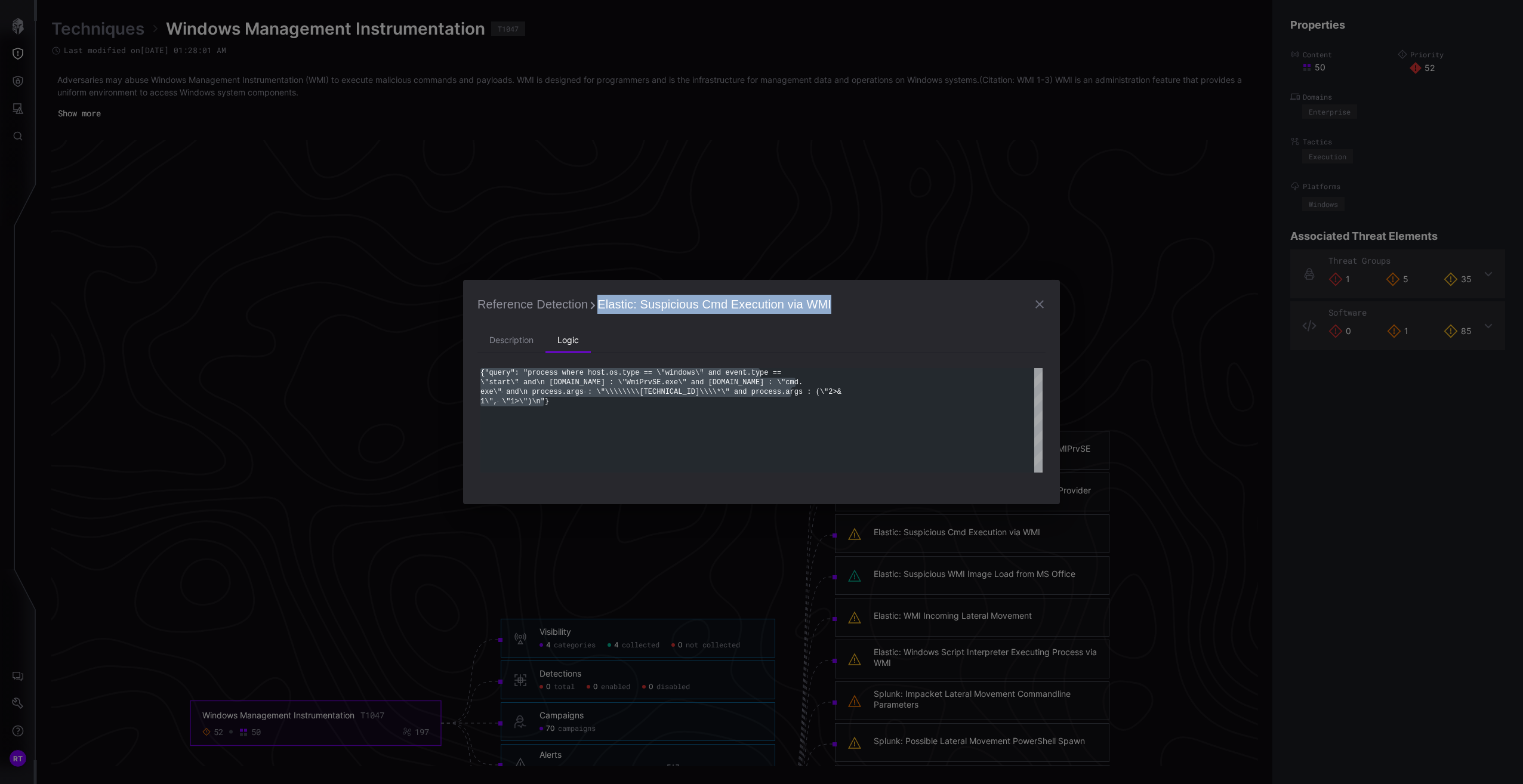
drag, startPoint x: 830, startPoint y: 302, endPoint x: 591, endPoint y: 309, distance: 239.1
click at [591, 309] on h2 "Reference Detection Elastic: Suspicious Cmd Execution via WMI" at bounding box center [761, 304] width 568 height 21
click at [852, 307] on h2 "Reference Detection Elastic: Suspicious Cmd Execution via WMI" at bounding box center [761, 304] width 568 height 21
drag, startPoint x: 828, startPoint y: 305, endPoint x: 637, endPoint y: 307, distance: 191.0
click at [637, 307] on h2 "Reference Detection Elastic: Suspicious Cmd Execution via WMI" at bounding box center [761, 304] width 568 height 21
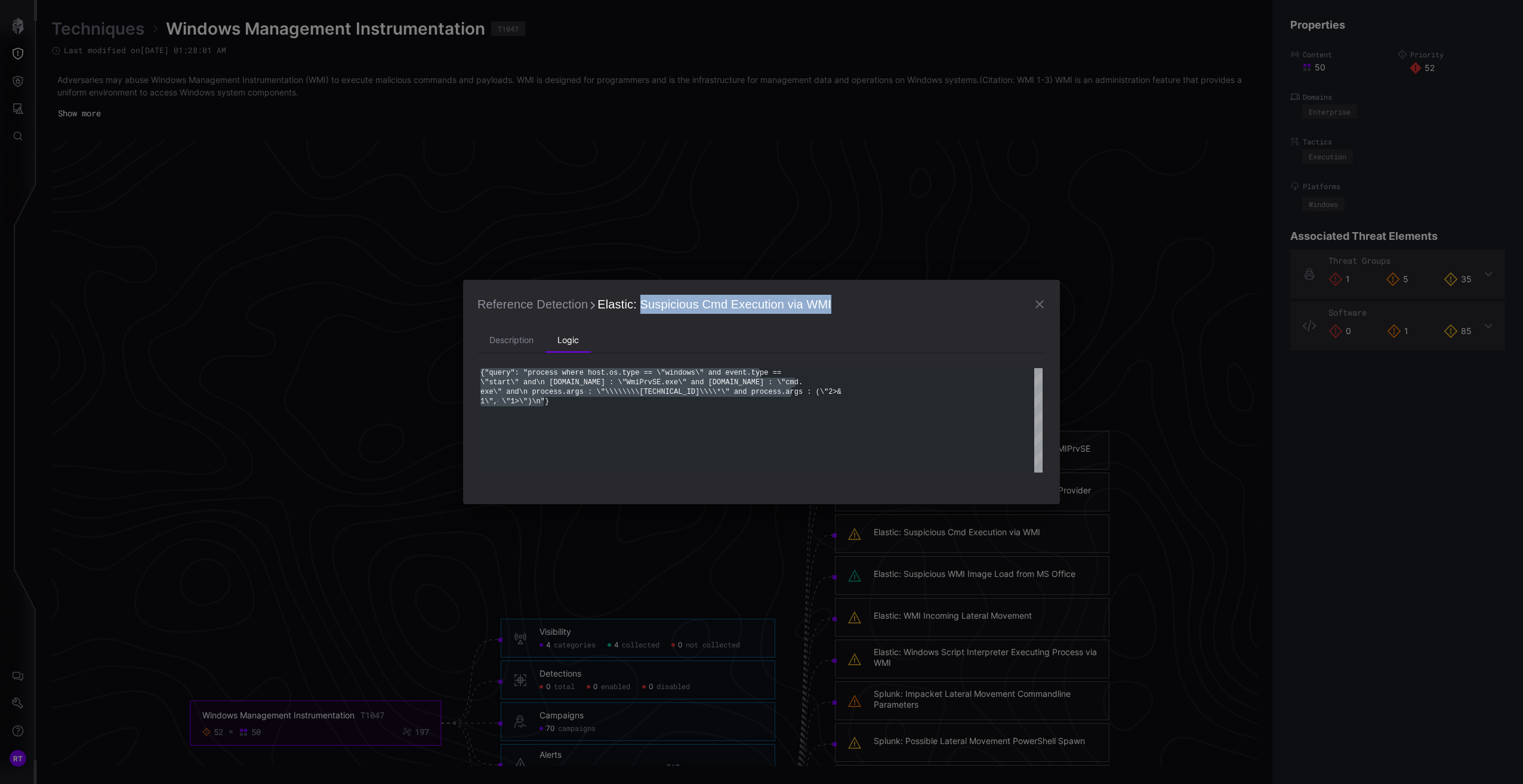
copy span "Suspicious Cmd Execution via WMI"
click at [798, 328] on ul "Description Logic" at bounding box center [761, 341] width 568 height 25
drag, startPoint x: 832, startPoint y: 300, endPoint x: 637, endPoint y: 309, distance: 195.2
click at [637, 309] on h2 "Reference Detection Elastic: Suspicious Cmd Execution via WMI" at bounding box center [761, 304] width 568 height 21
copy span "Suspicious Cmd Execution via WMI"
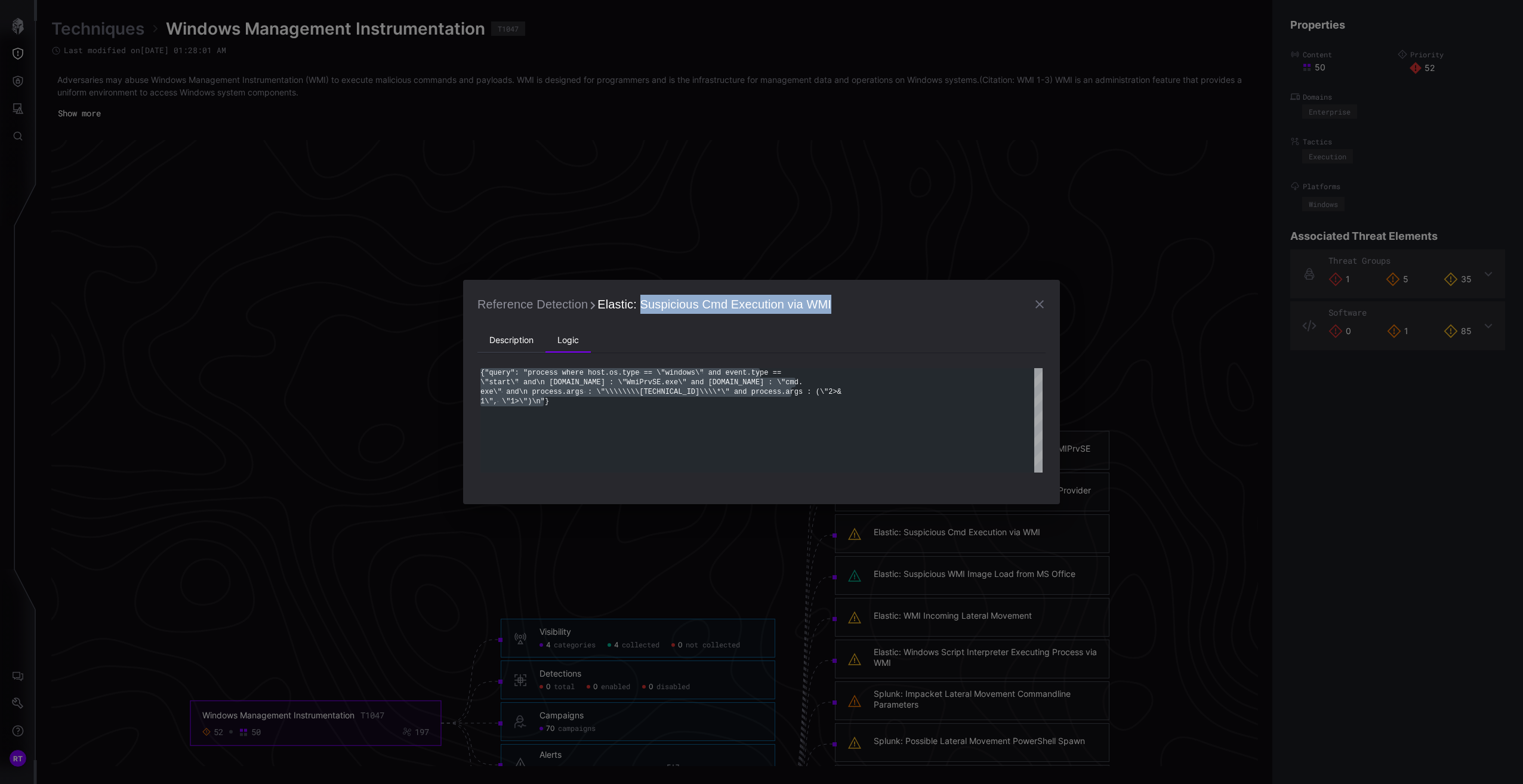
click at [508, 347] on li "Description" at bounding box center [511, 340] width 68 height 24
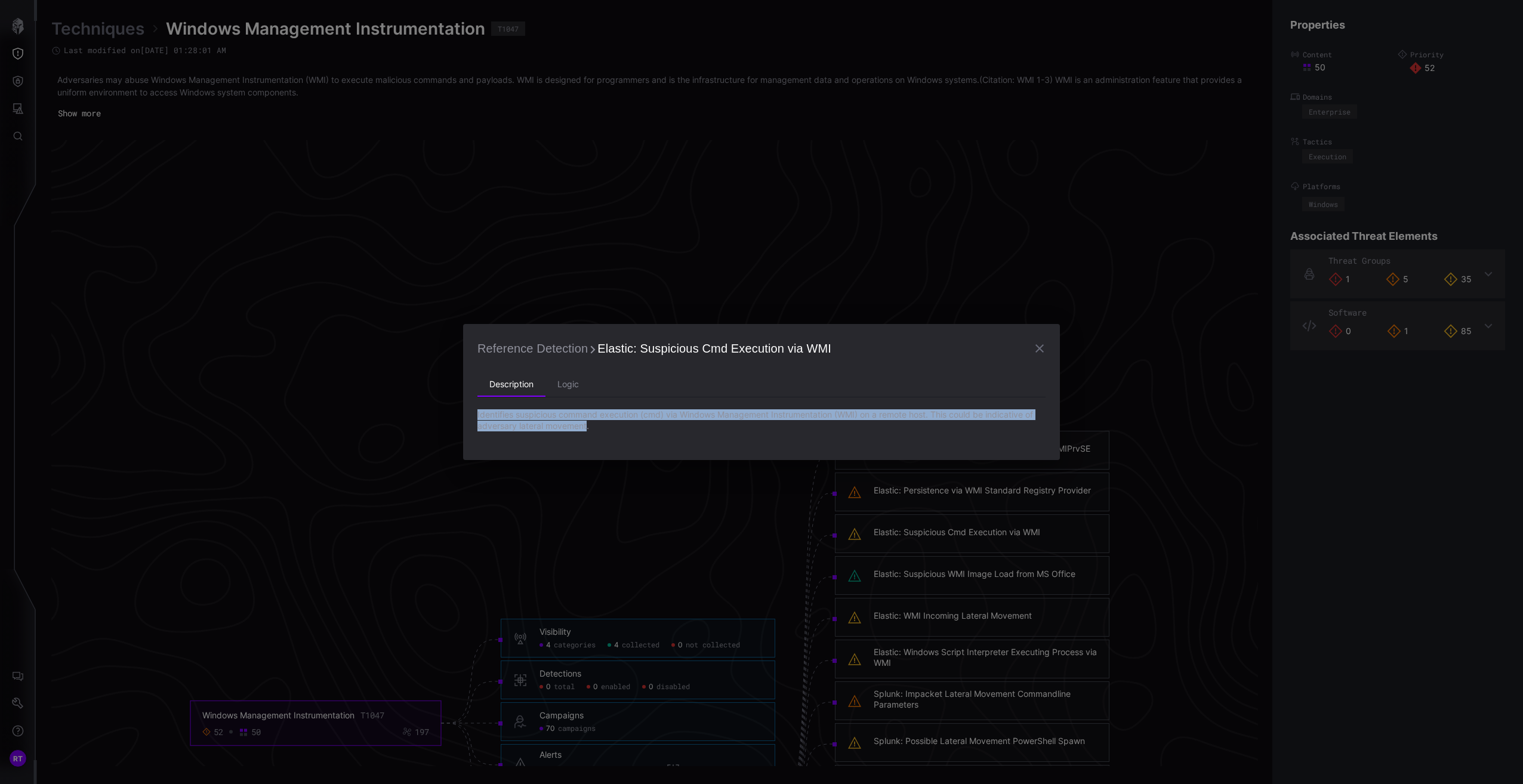
drag, startPoint x: 587, startPoint y: 428, endPoint x: 472, endPoint y: 417, distance: 115.5
click at [472, 417] on div "Reference Detection Elastic: Suspicious Cmd Execution via WMI Description Logic…" at bounding box center [761, 392] width 597 height 136
copy p "Identifies suspicious command execution (cmd) via Windows Management Instrument…"
click at [569, 385] on li "Logic" at bounding box center [568, 385] width 45 height 24
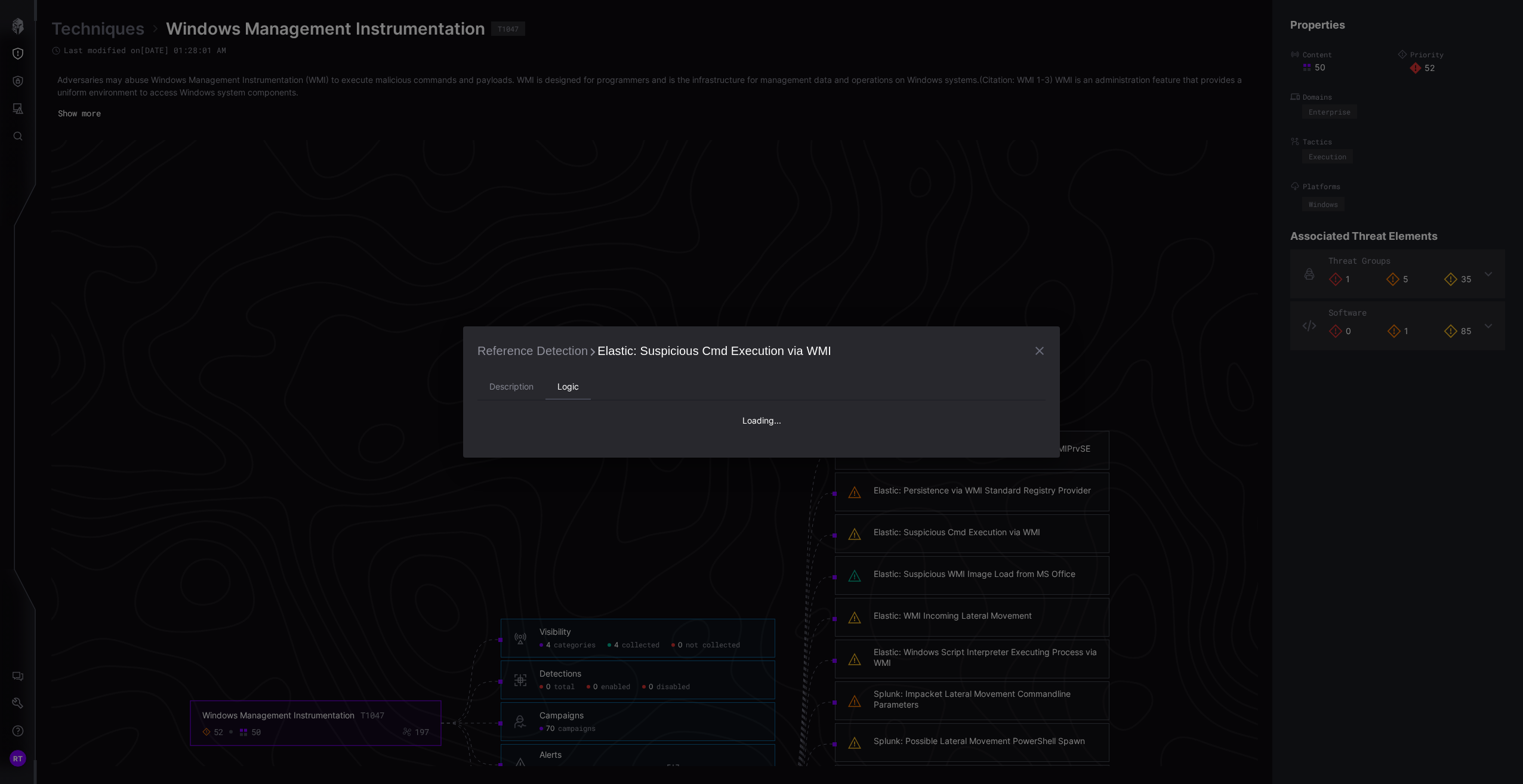
type textarea "**********"
